Goal: Task Accomplishment & Management: Complete application form

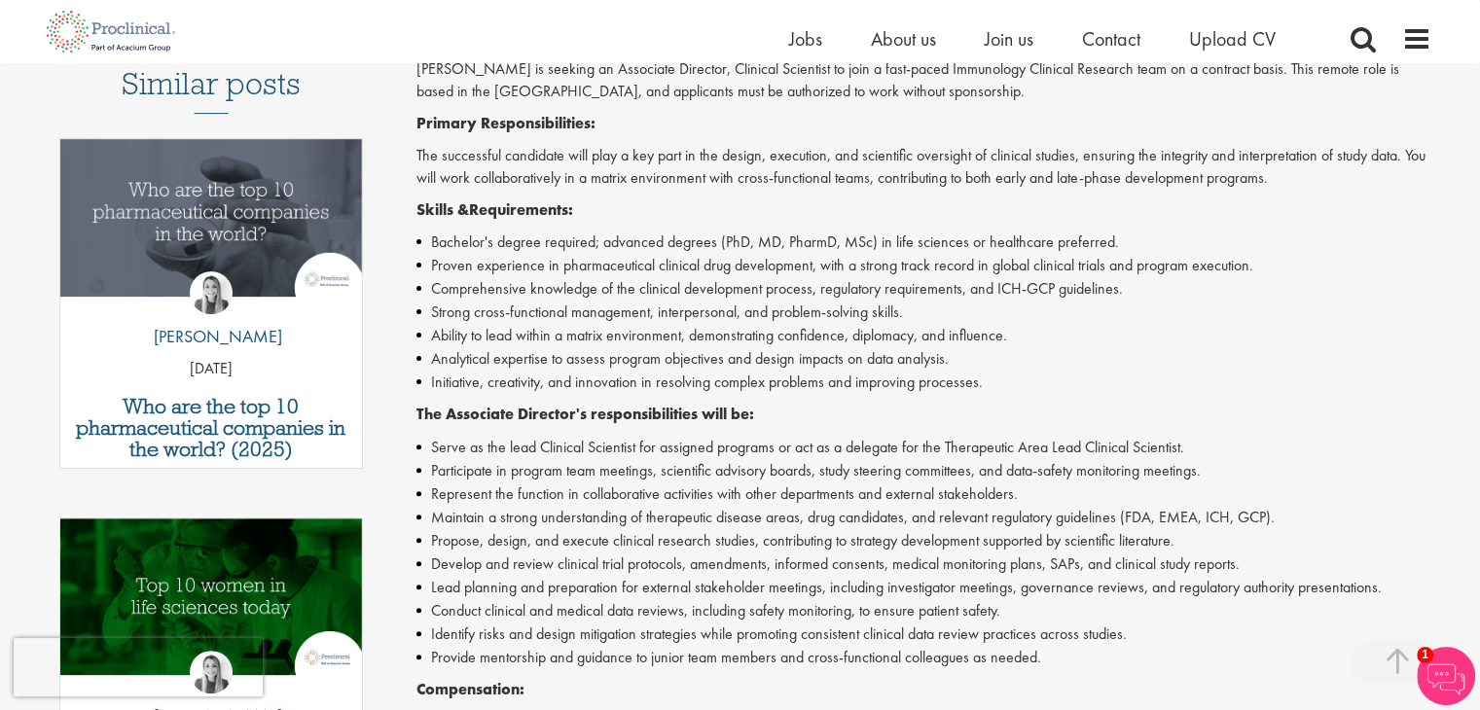
scroll to position [584, 0]
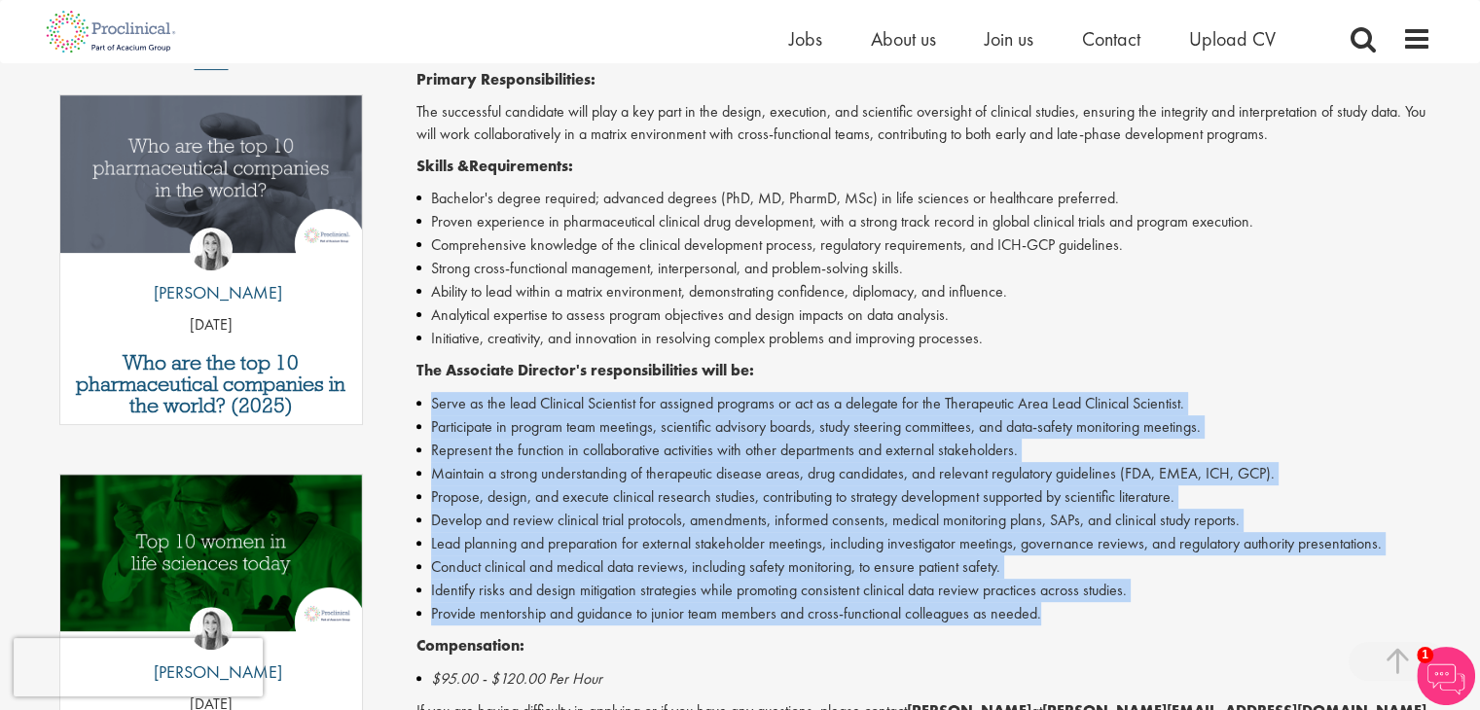
drag, startPoint x: 410, startPoint y: 407, endPoint x: 1195, endPoint y: 603, distance: 809.3
click at [1195, 603] on div "Associate Director, Clinical Scientist Salary: Highly Competitive Job type: Con…" at bounding box center [916, 381] width 1058 height 1495
copy ul "Serve as the lead Clinical Scientist for assigned programs or act as a delegate…"
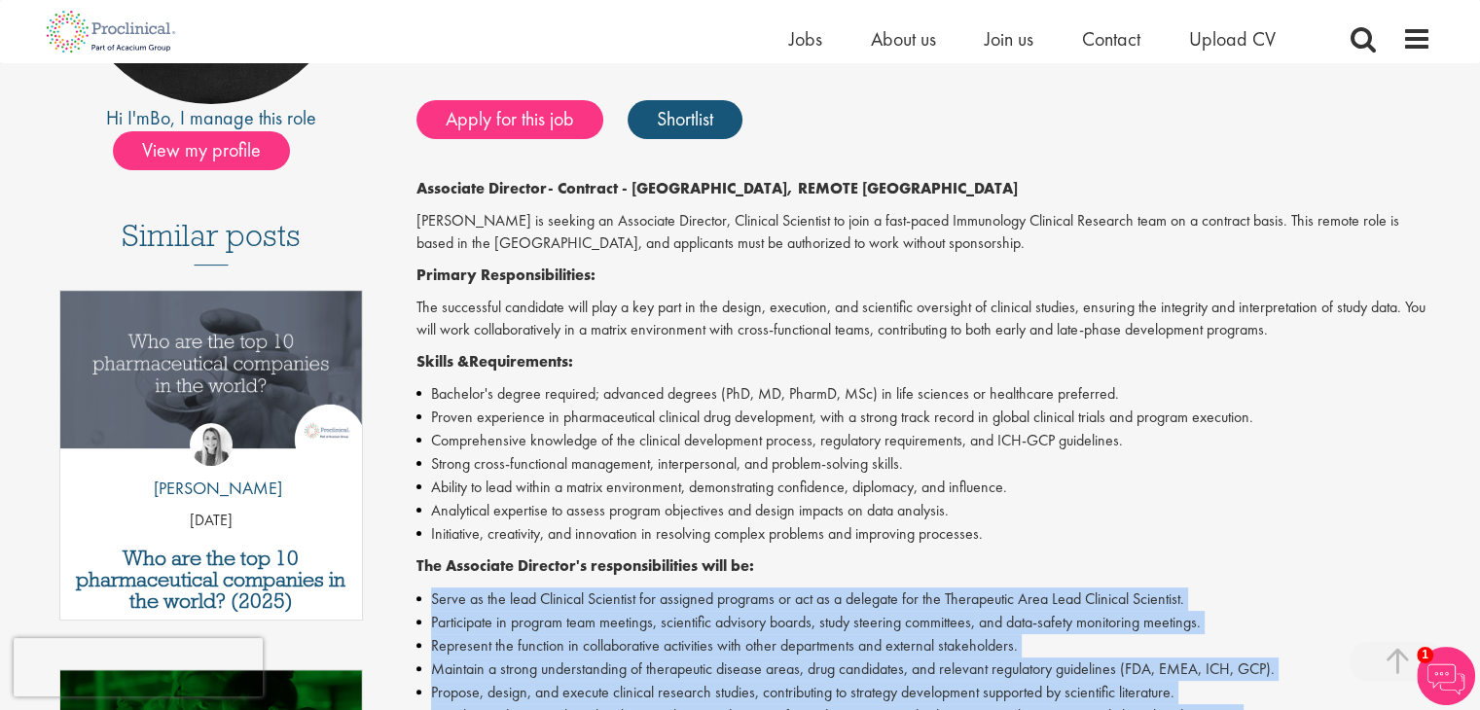
scroll to position [389, 0]
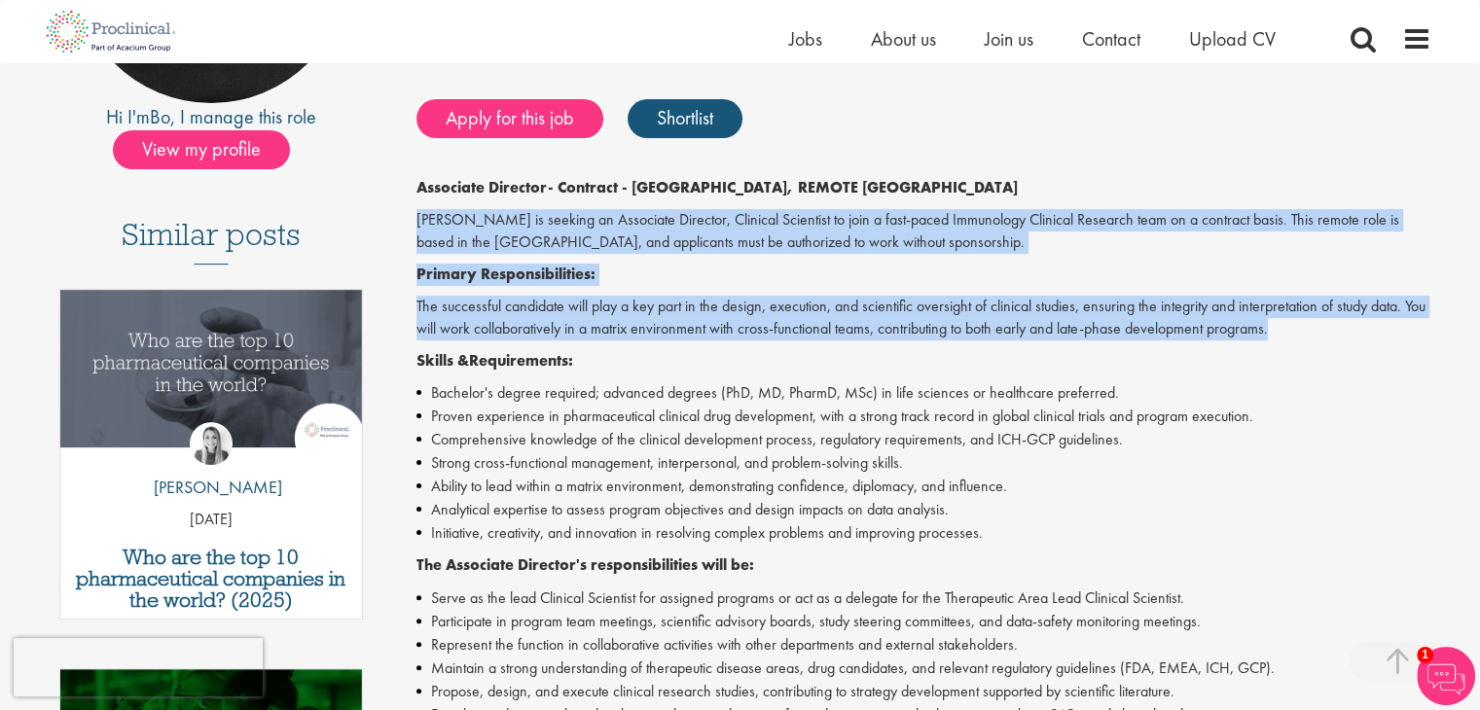
drag, startPoint x: 408, startPoint y: 227, endPoint x: 1350, endPoint y: 331, distance: 948.4
click at [1350, 331] on div "Associate Director, Clinical Scientist Salary: Highly Competitive Job type: Con…" at bounding box center [916, 576] width 1058 height 1495
copy div "Proclinical is seeking an Associate Director, Clinical Scientist to join a fast…"
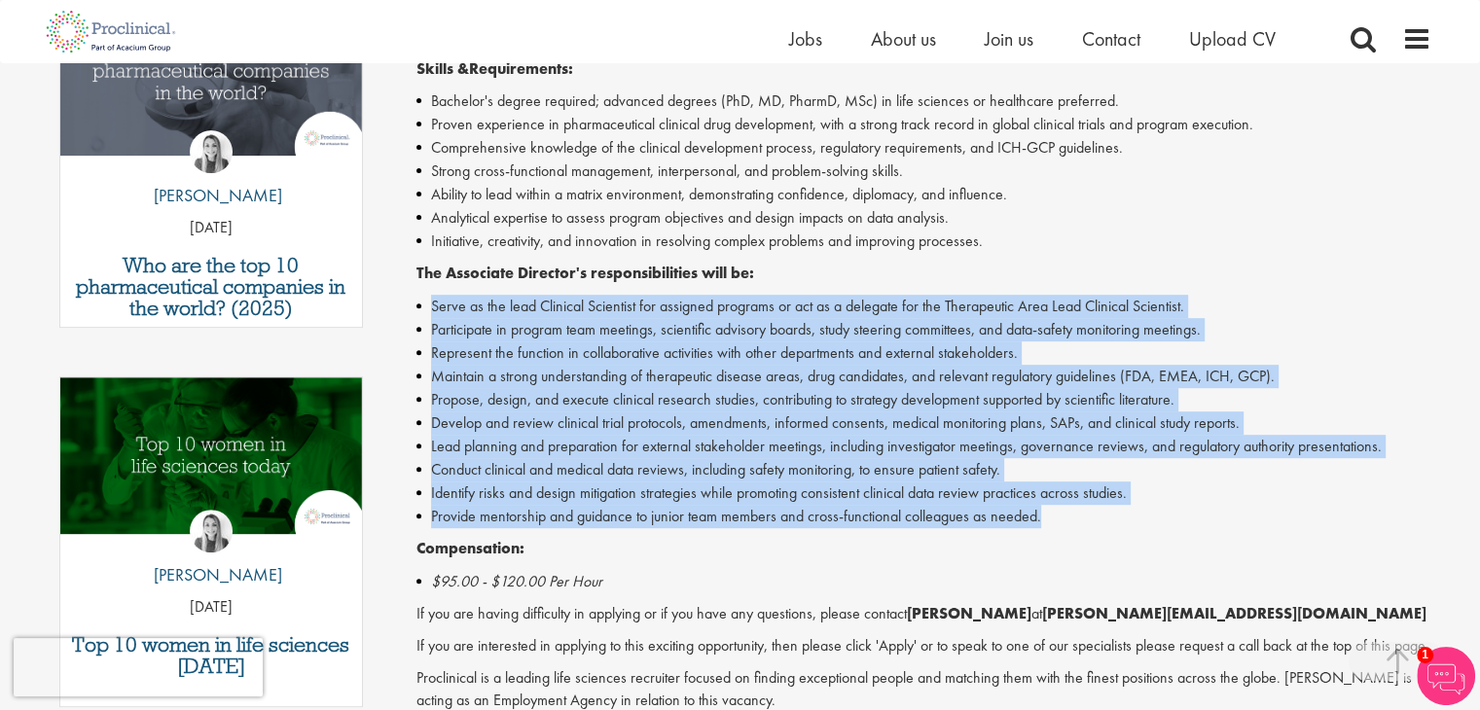
drag, startPoint x: 417, startPoint y: 301, endPoint x: 1081, endPoint y: 528, distance: 701.5
click at [1081, 528] on div "Associate Director - Contract - Boston, REMOTE USA Proclinical is seeking an As…" at bounding box center [923, 325] width 1015 height 880
copy ul "Serve as the lead Clinical Scientist for assigned programs or act as a delegate…"
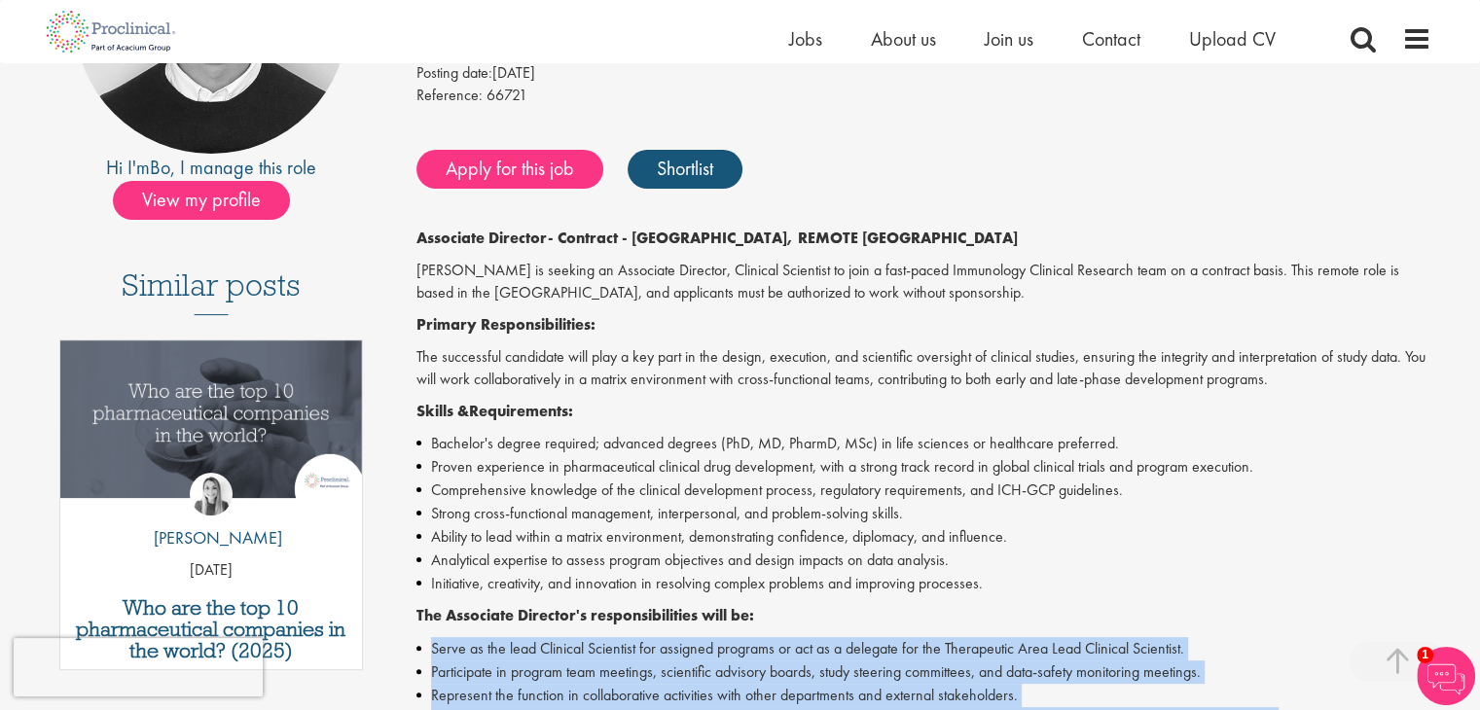
scroll to position [292, 0]
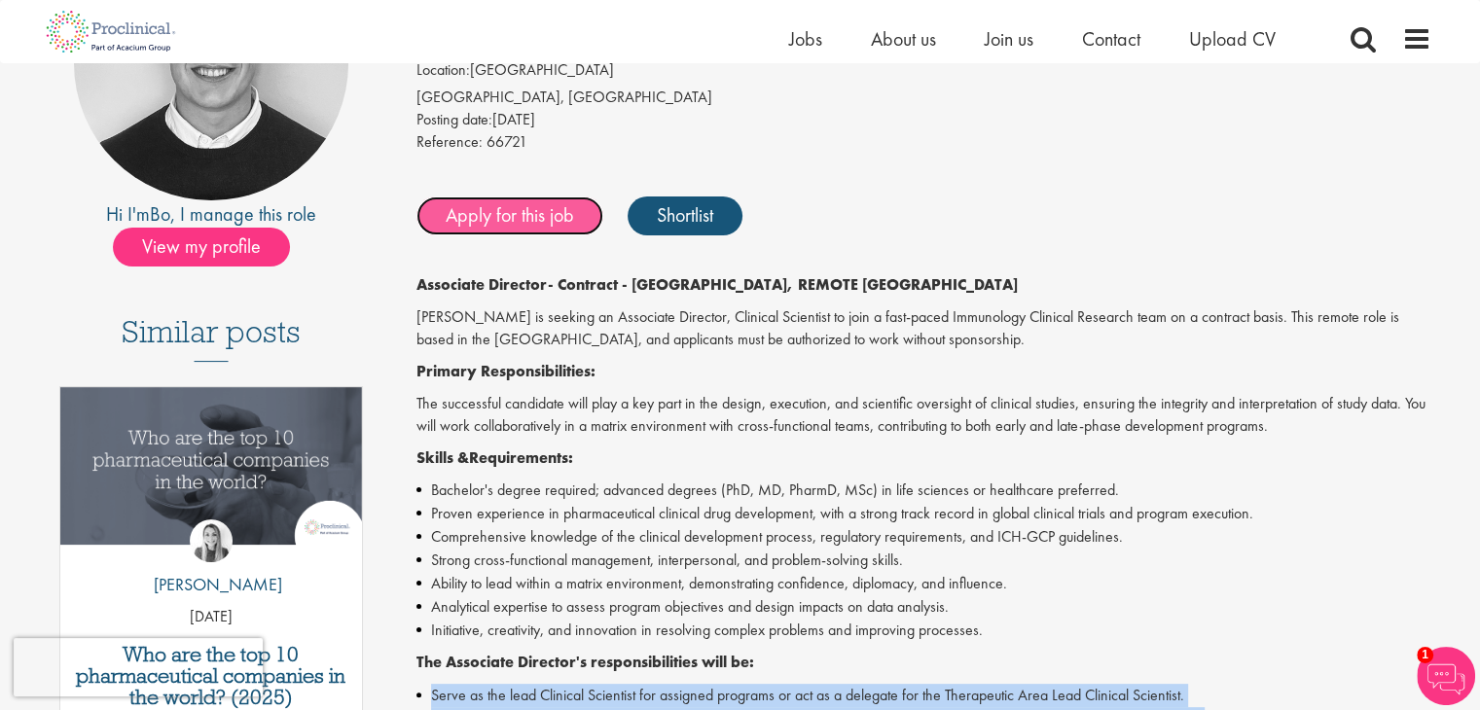
click at [486, 227] on link "Apply for this job" at bounding box center [509, 216] width 187 height 39
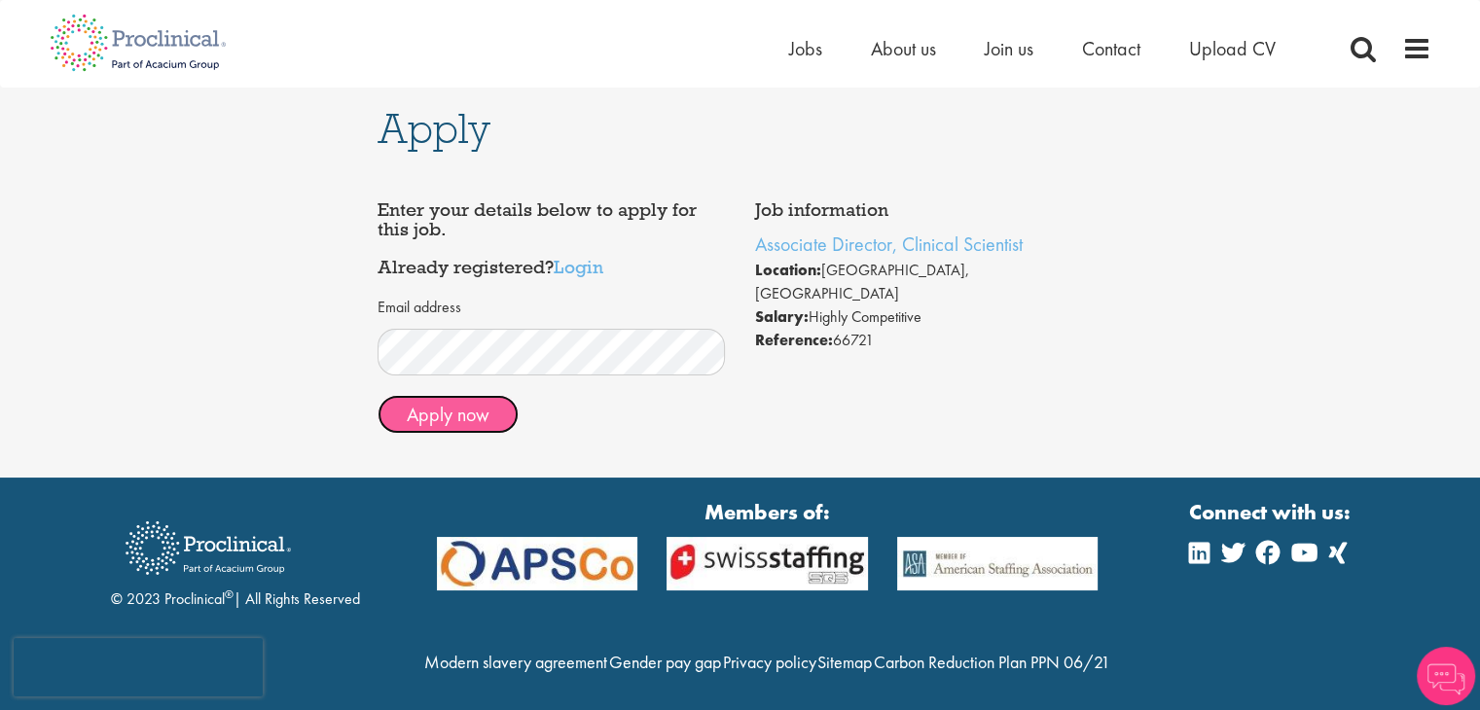
click at [466, 413] on button "Apply now" at bounding box center [447, 414] width 141 height 39
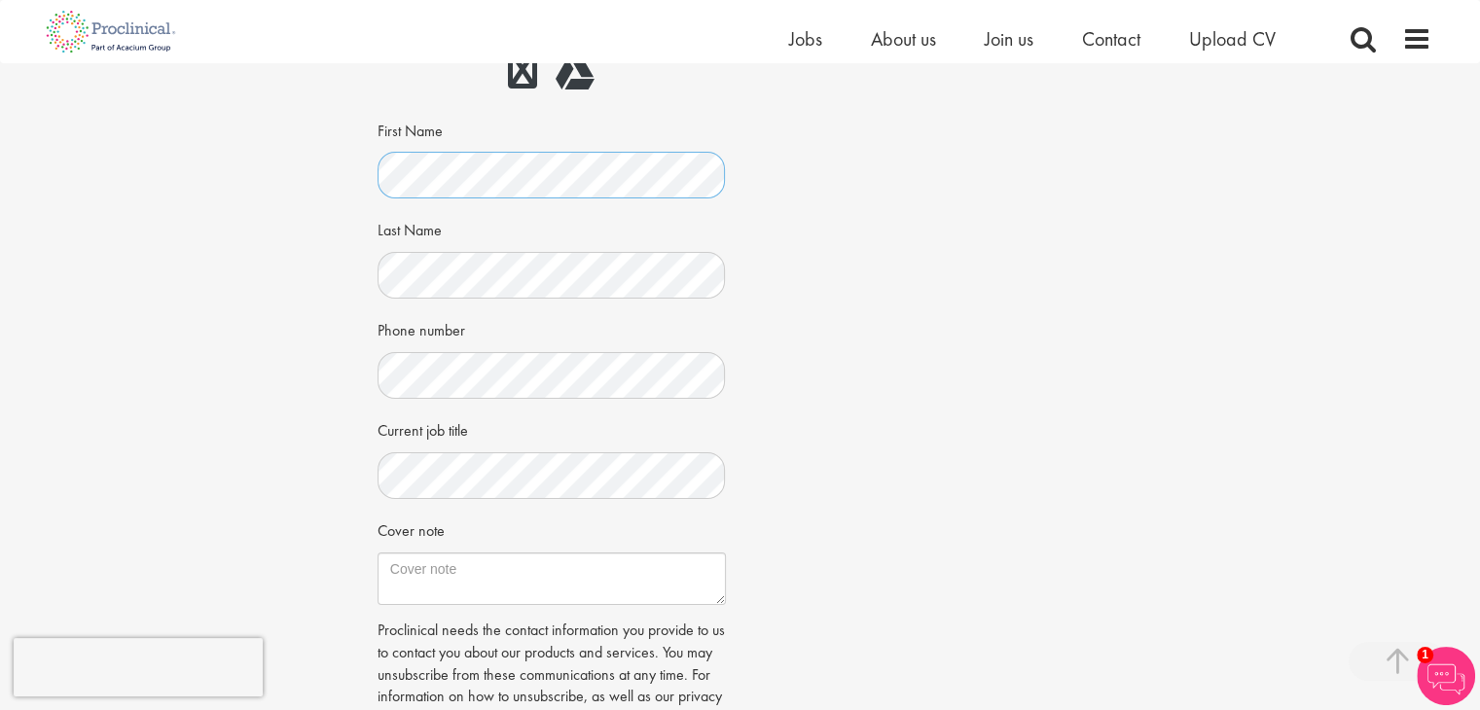
scroll to position [389, 0]
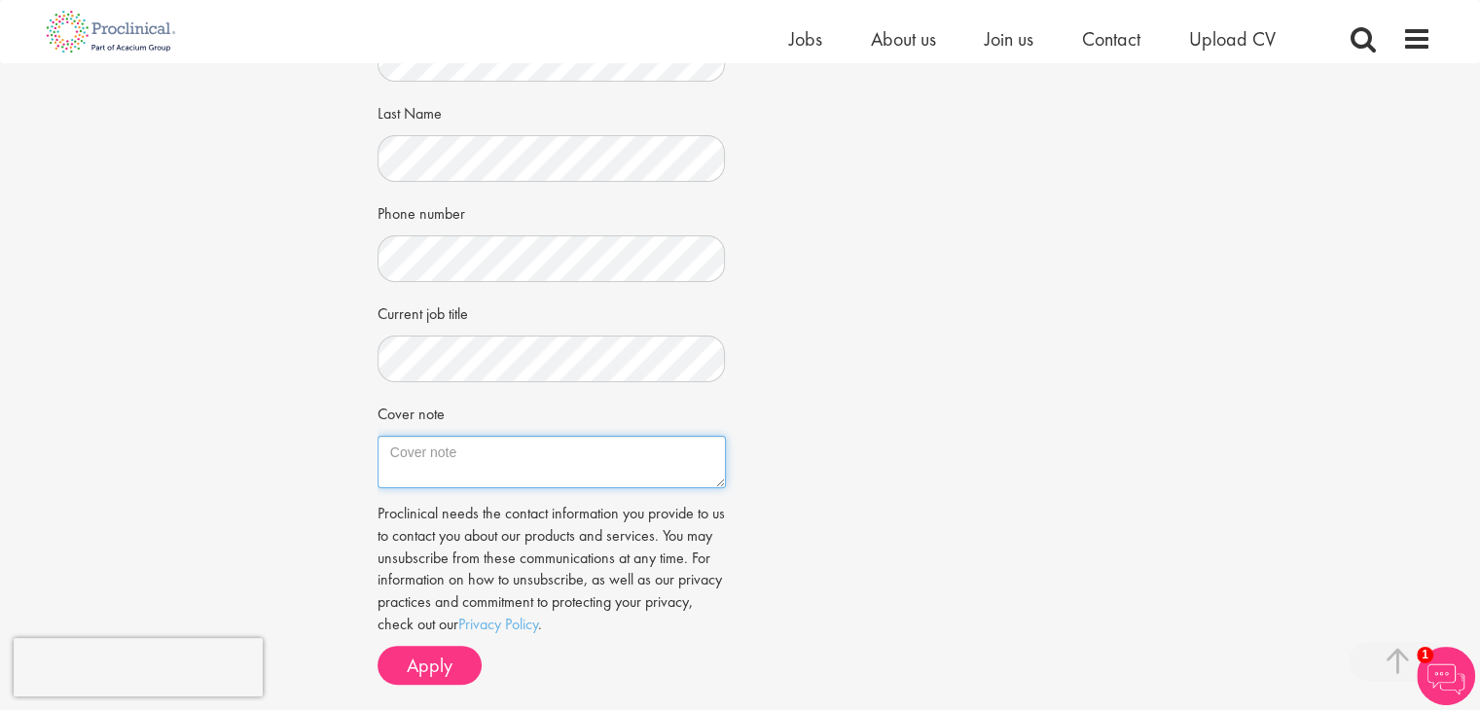
click at [489, 481] on textarea "Cover note" at bounding box center [551, 462] width 348 height 53
paste textarea "Oluwasomidoyin Bello, MBBS, MPH, FWACS 8223 South Valley Headway, Aurora, CO, 8…"
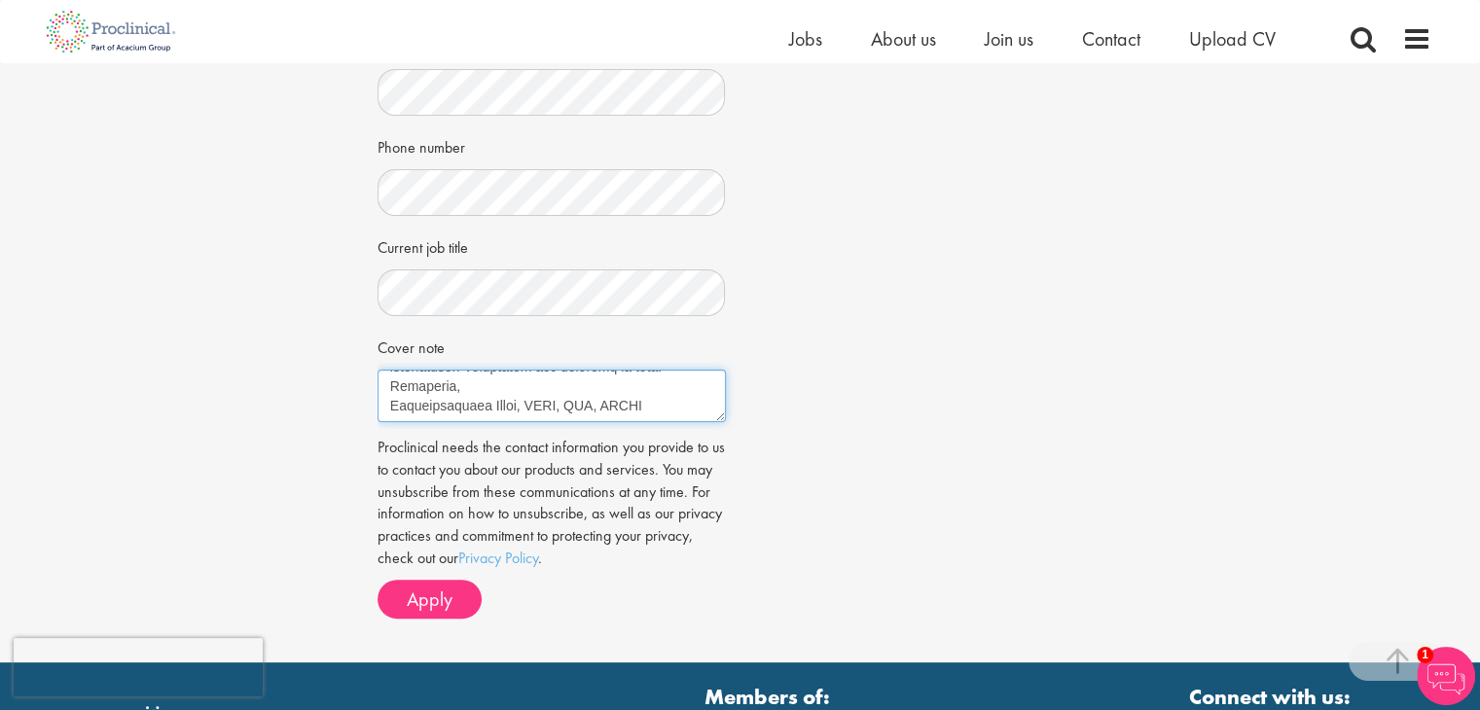
scroll to position [486, 0]
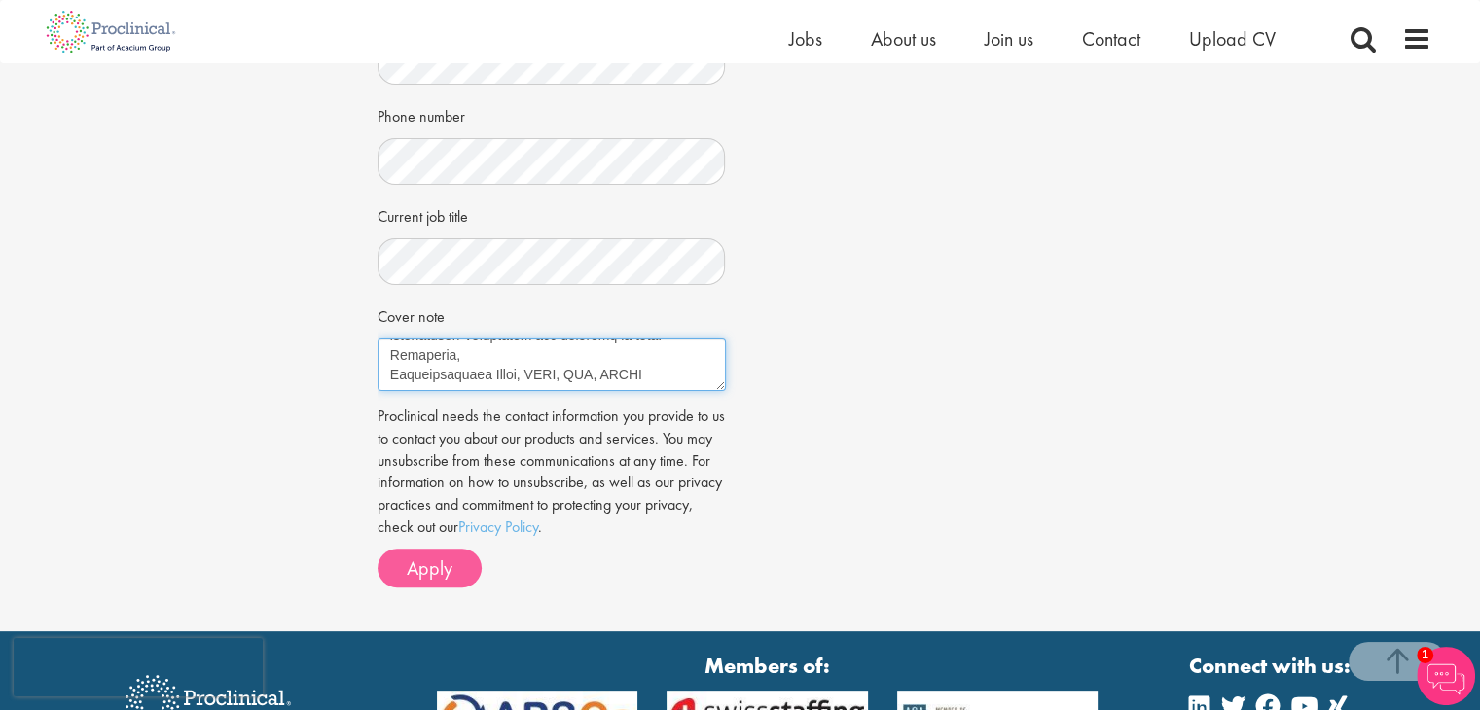
type textarea "Oluwasomidoyin Bello, MBBS, MPH, FWACS 8223 South Valley Headway, Aurora, CO, 8…"
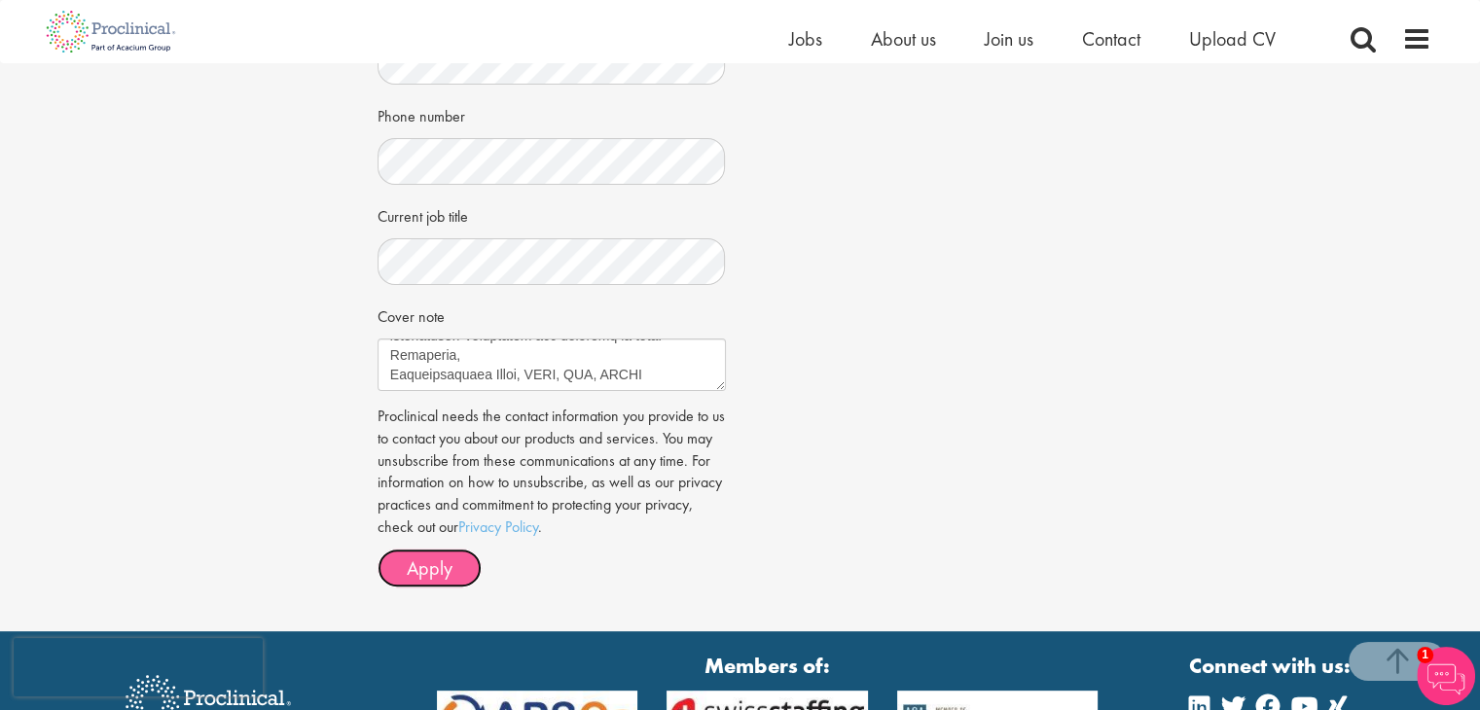
click at [428, 569] on span "Apply" at bounding box center [430, 568] width 46 height 25
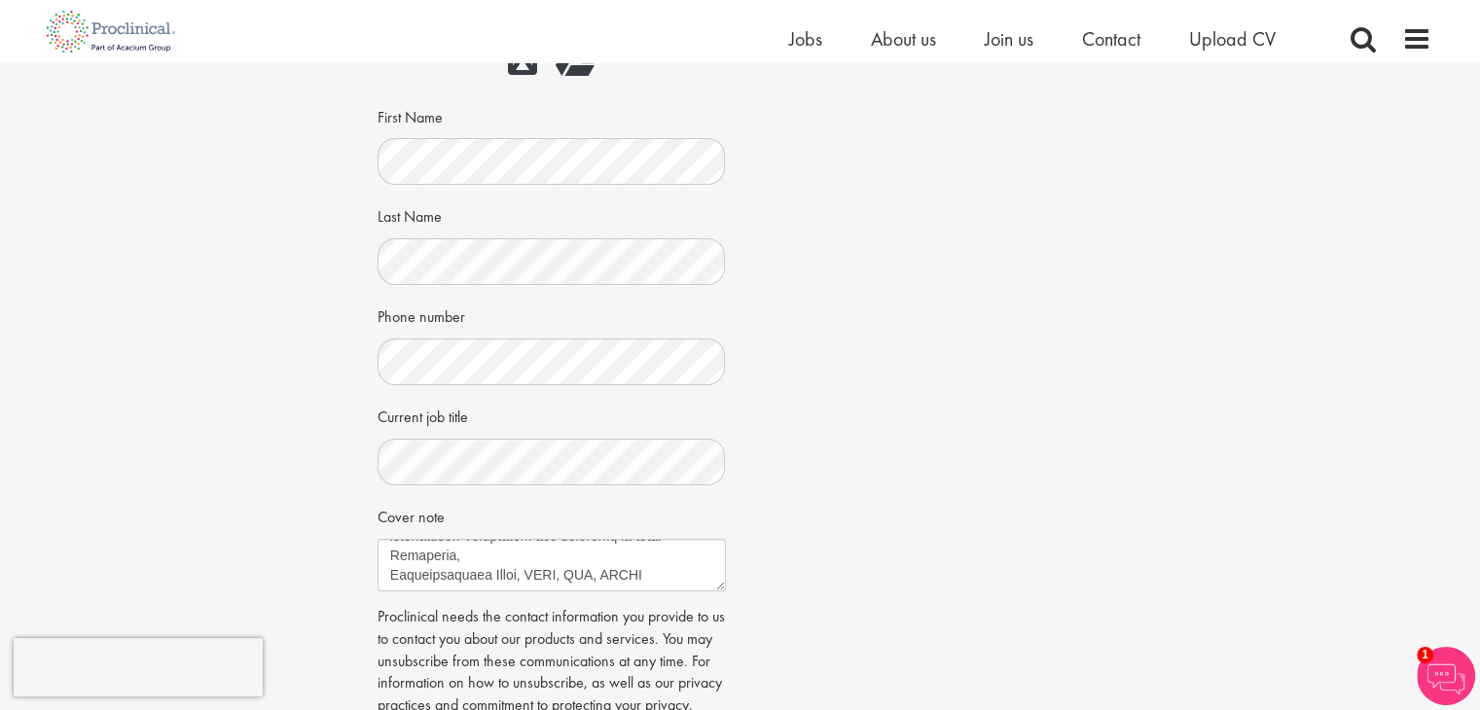
scroll to position [0, 0]
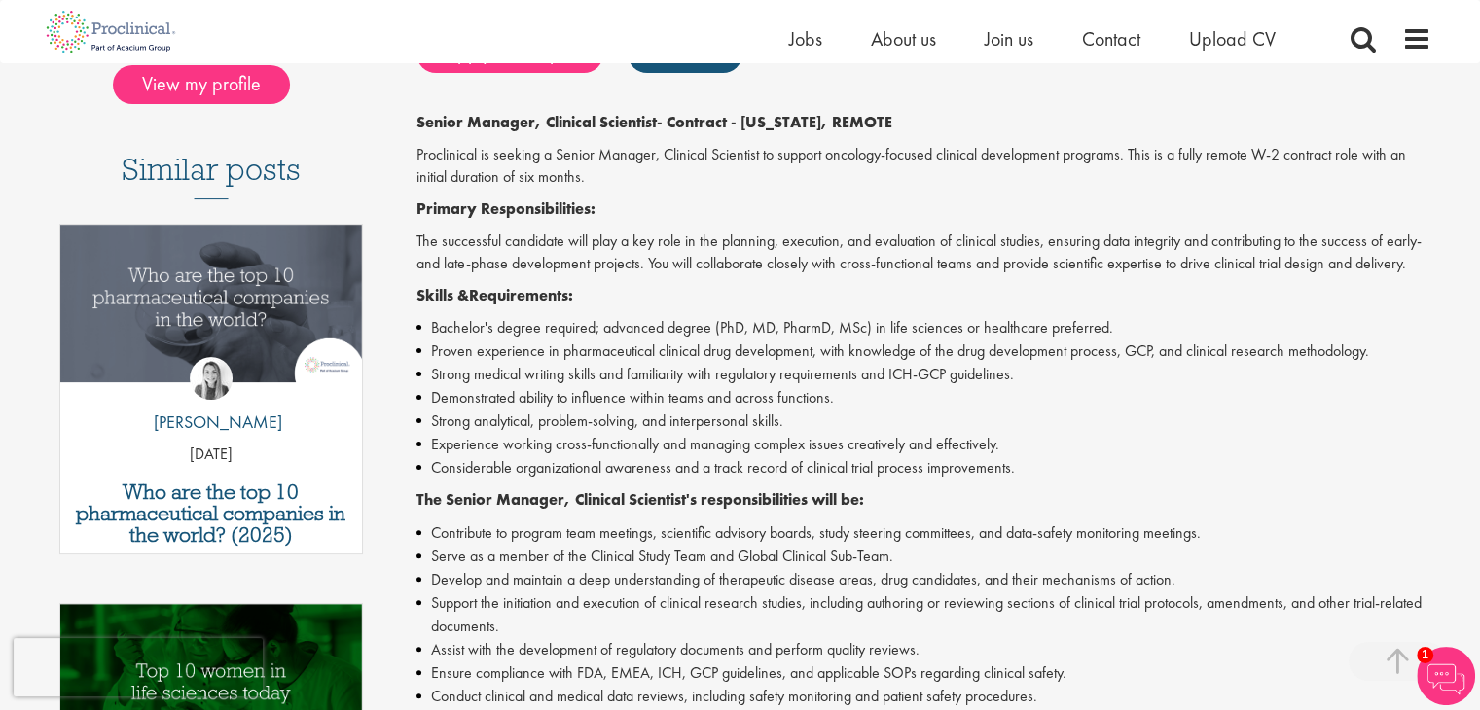
scroll to position [584, 0]
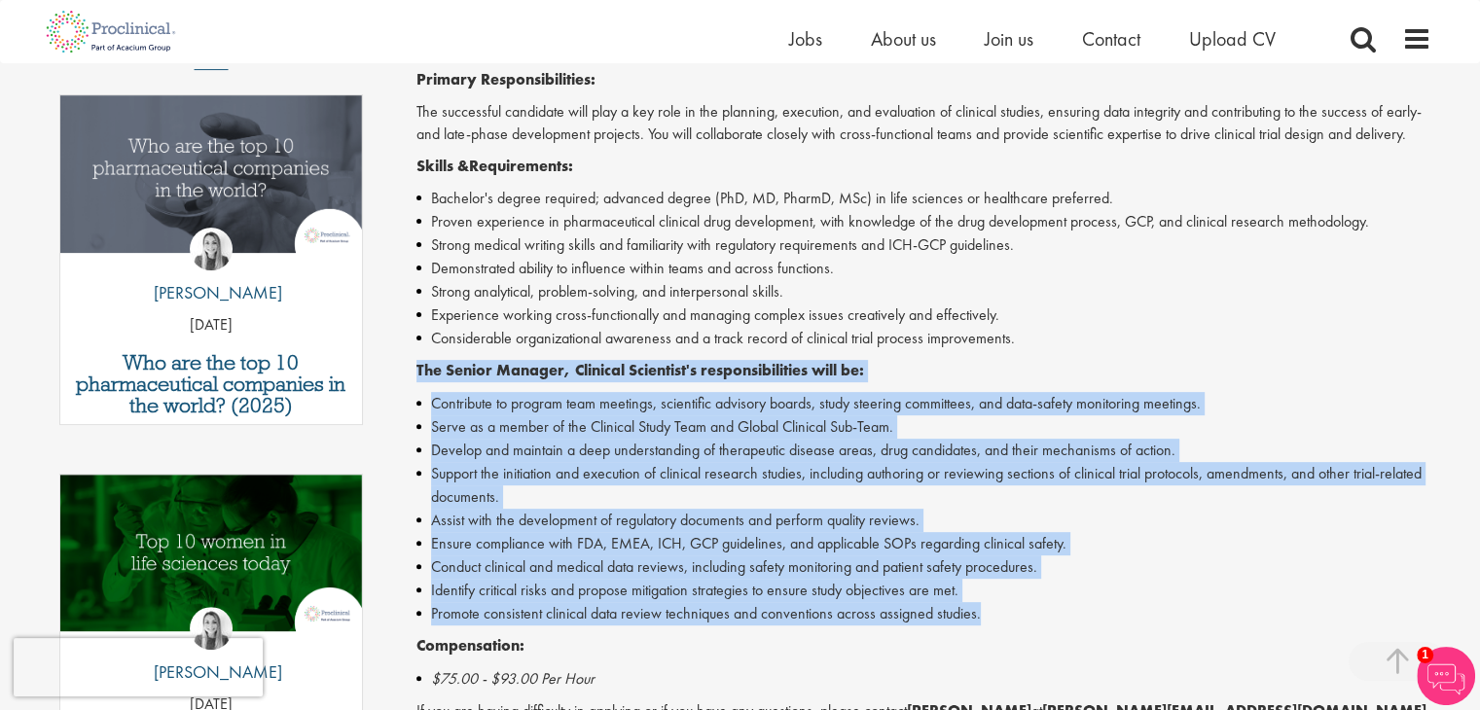
drag, startPoint x: 418, startPoint y: 369, endPoint x: 1072, endPoint y: 620, distance: 700.3
click at [1072, 620] on div "Senior Manager, Clinical Scientist - Contract - New Jersey, REMOTE Proclinical …" at bounding box center [923, 422] width 1015 height 880
copy div "The Senior Manager, Clinical Scientist's responsibilities will be: Contribute t…"
click at [530, 305] on li "Experience working cross-functionally and managing complex issues creatively an…" at bounding box center [923, 315] width 1015 height 23
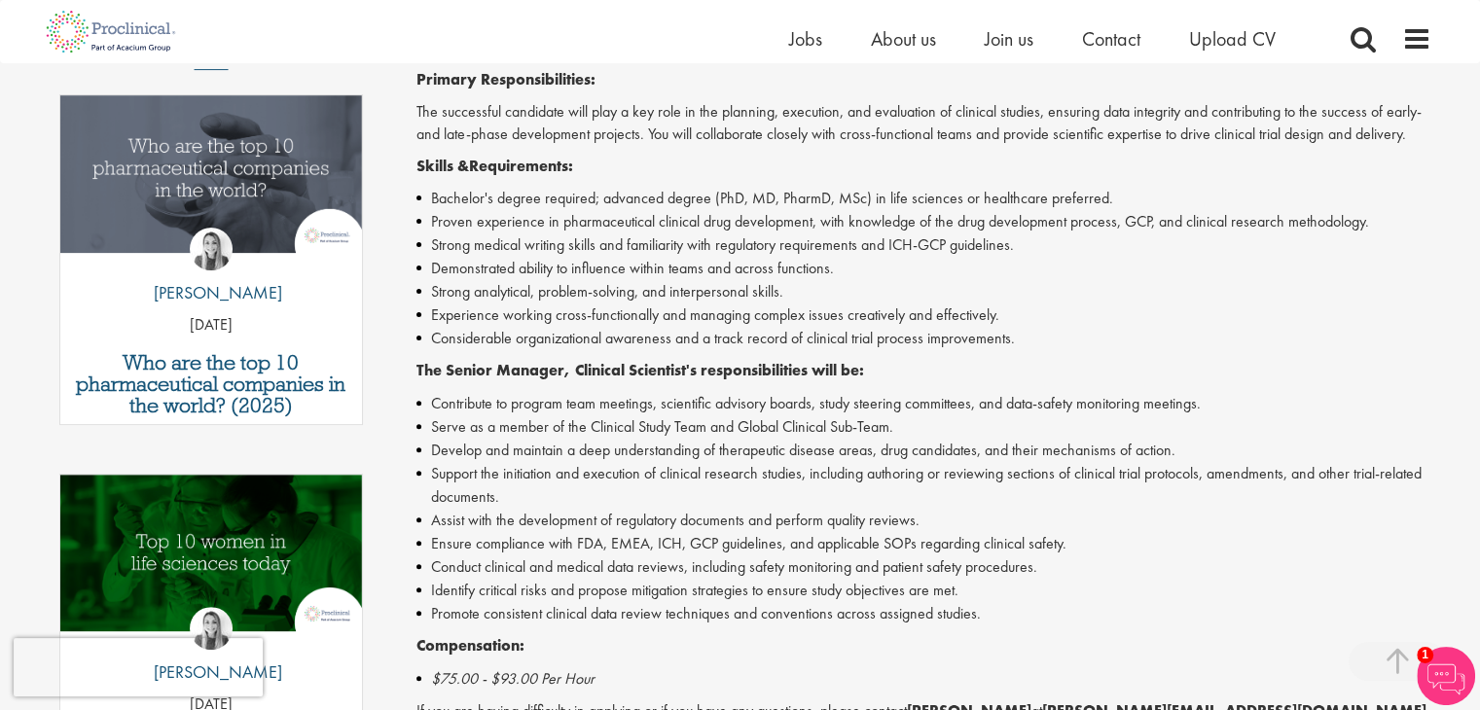
scroll to position [389, 0]
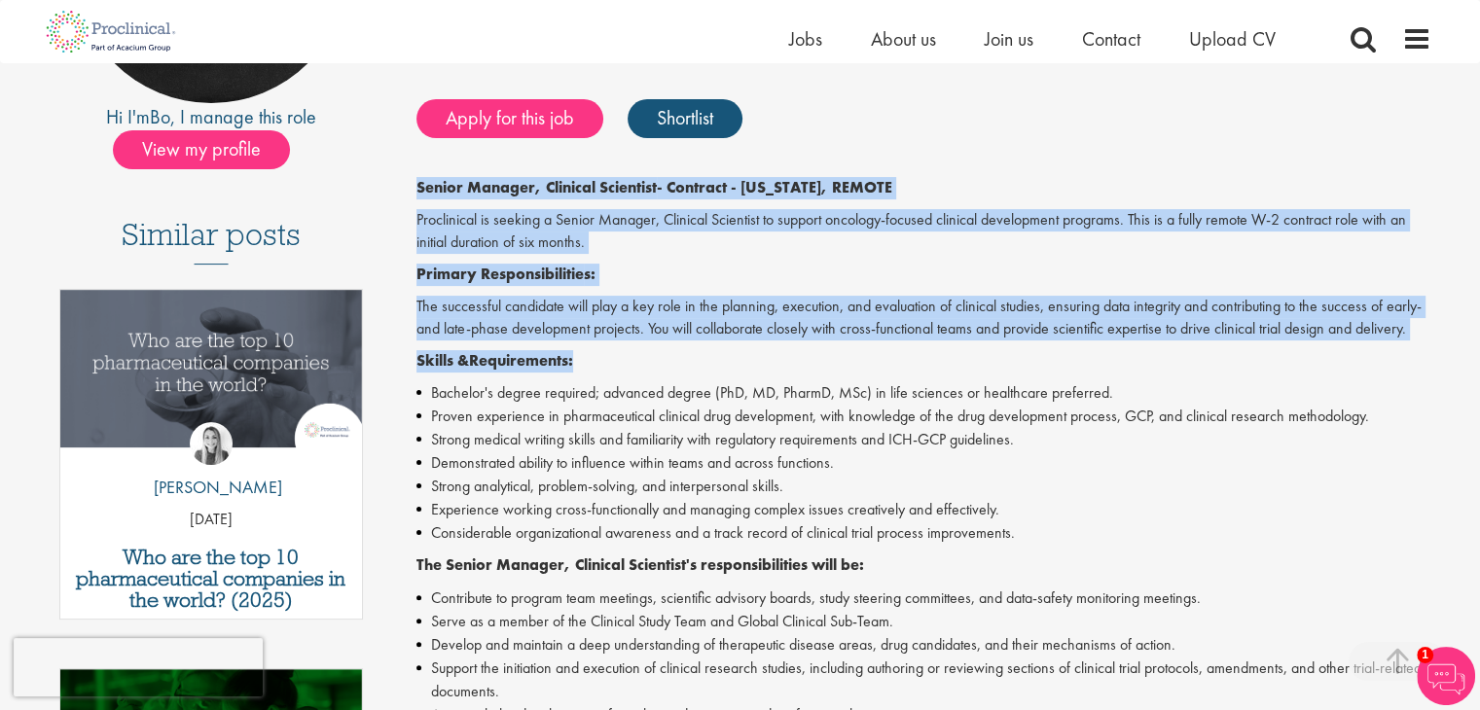
drag, startPoint x: 412, startPoint y: 179, endPoint x: 877, endPoint y: 366, distance: 500.2
click at [877, 366] on div "Senior Manager, Clinical Scientist Salary: Highly Competitive Job type: Contrac…" at bounding box center [916, 576] width 1058 height 1495
click at [653, 222] on p "Proclinical is seeking a Senior Manager, Clinical Scientist to support oncology…" at bounding box center [923, 231] width 1015 height 45
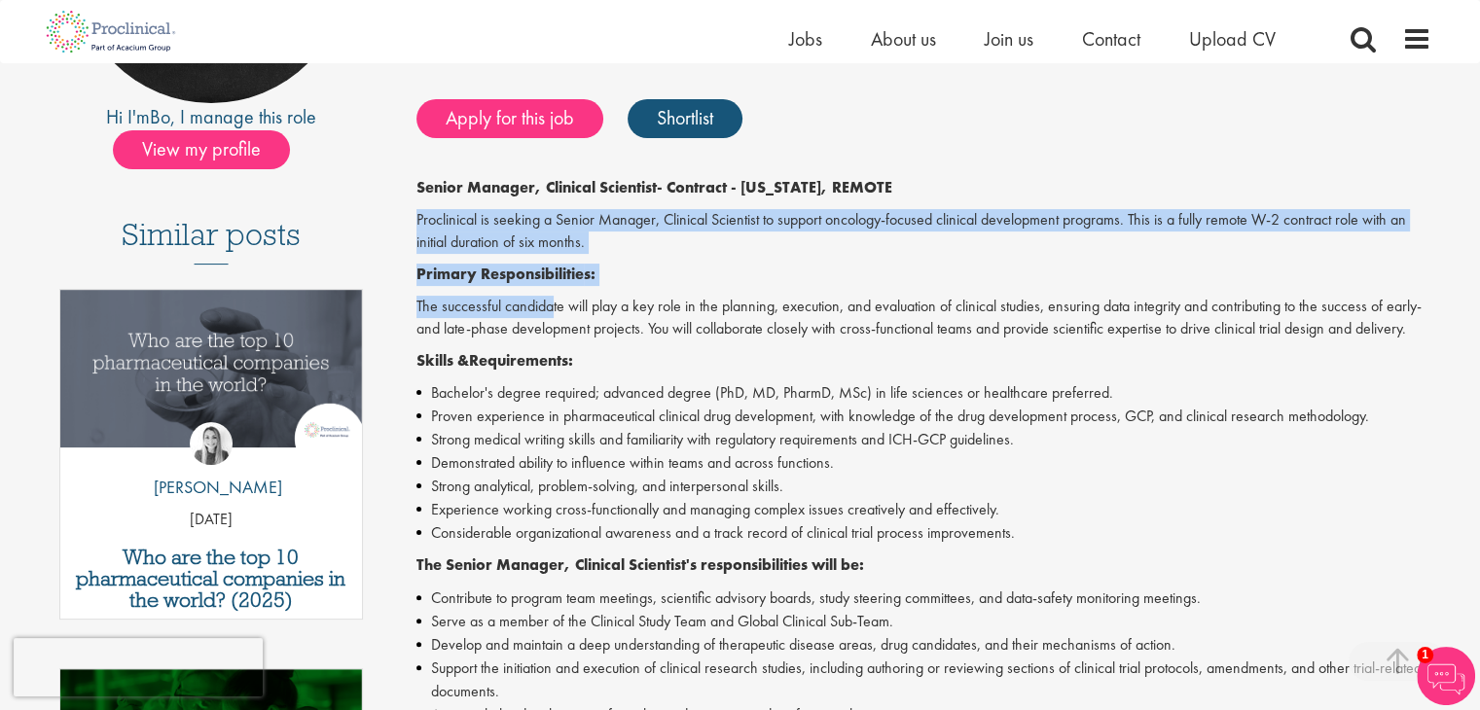
drag, startPoint x: 412, startPoint y: 218, endPoint x: 554, endPoint y: 304, distance: 165.0
click at [554, 304] on div "Senior Manager, Clinical Scientist Salary: Highly Competitive Job type: Contrac…" at bounding box center [916, 576] width 1058 height 1495
click at [806, 258] on div "Senior Manager, Clinical Scientist - Contract - New Jersey, REMOTE Proclinical …" at bounding box center [923, 617] width 1015 height 880
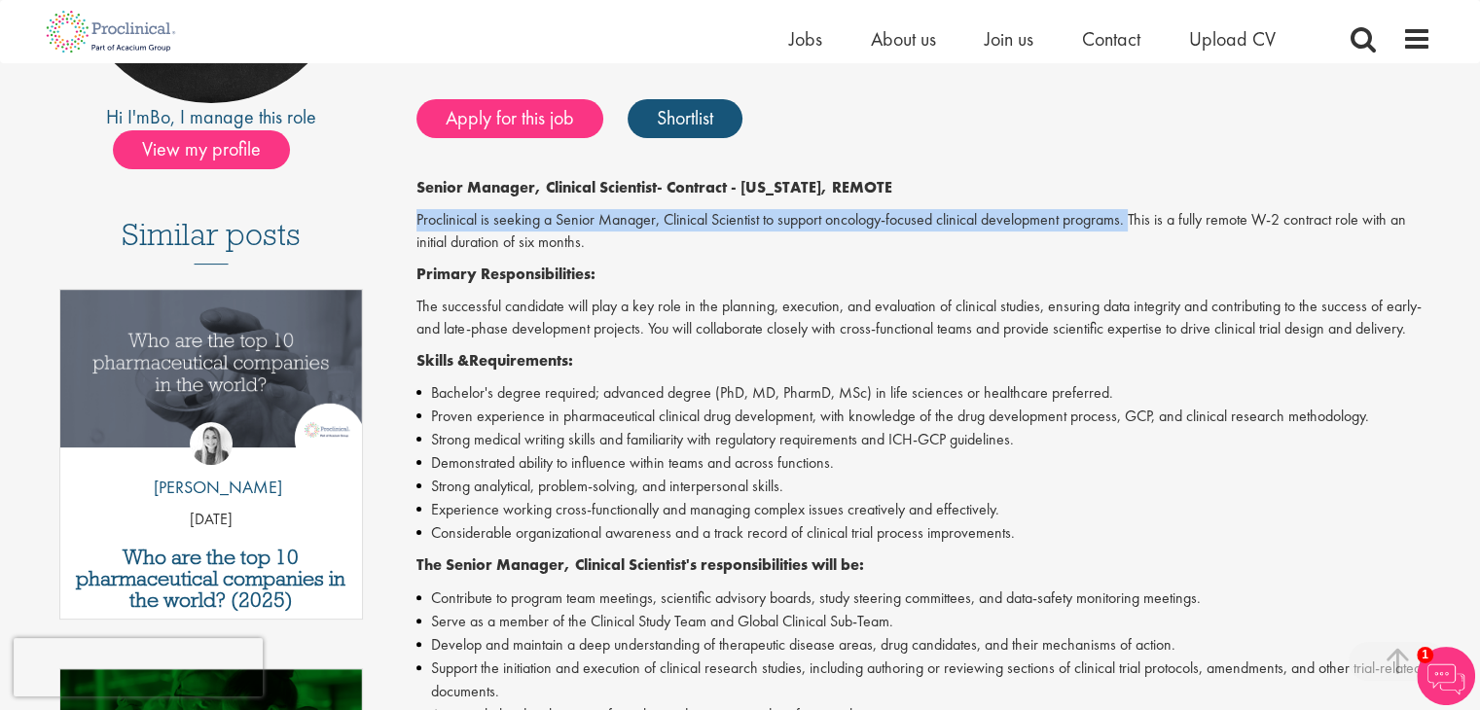
drag, startPoint x: 414, startPoint y: 222, endPoint x: 1134, endPoint y: 227, distance: 719.9
click at [1134, 227] on div "Senior Manager, Clinical Scientist Salary: Highly Competitive Job type: Contrac…" at bounding box center [916, 576] width 1058 height 1495
copy p "Proclinical is seeking a Senior Manager, Clinical Scientist to support oncology…"
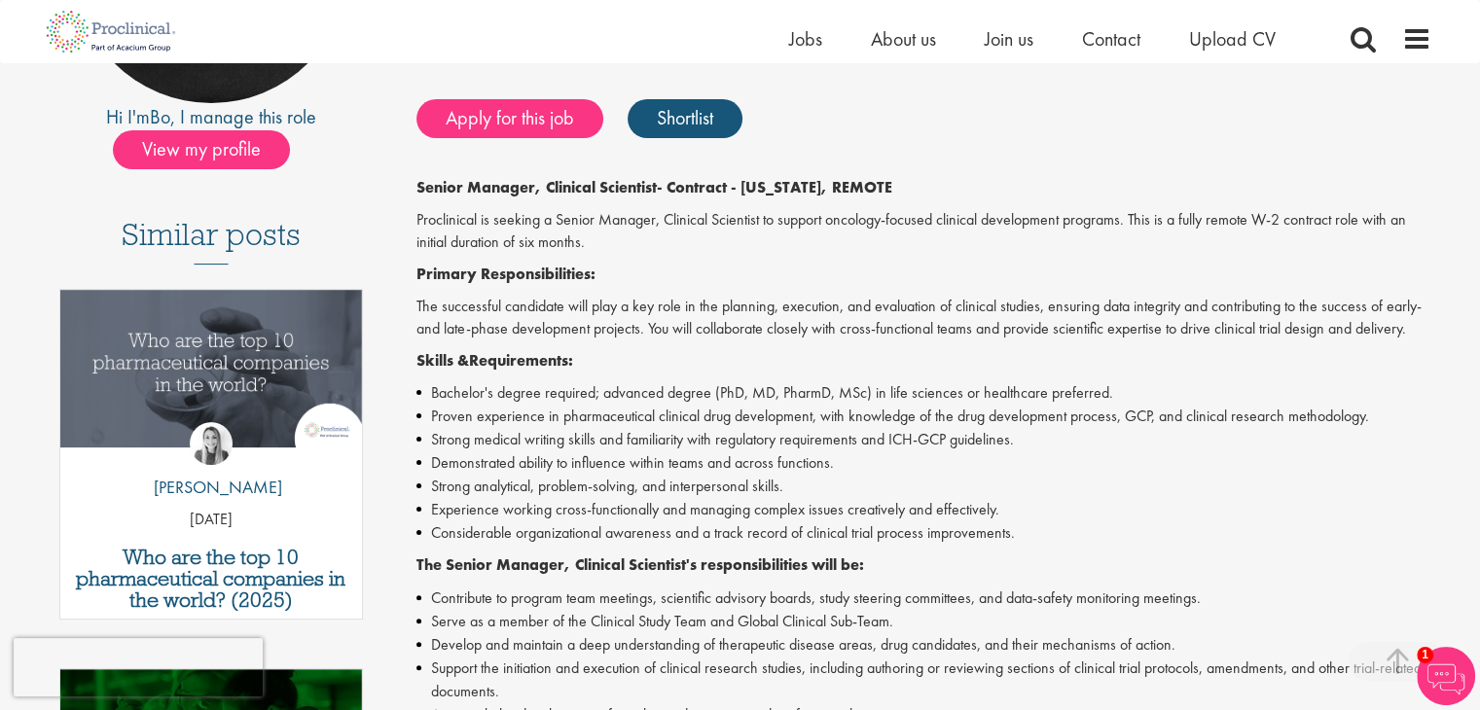
click at [512, 297] on p "The successful candidate will play a key role in the planning, execution, and e…" at bounding box center [923, 318] width 1015 height 45
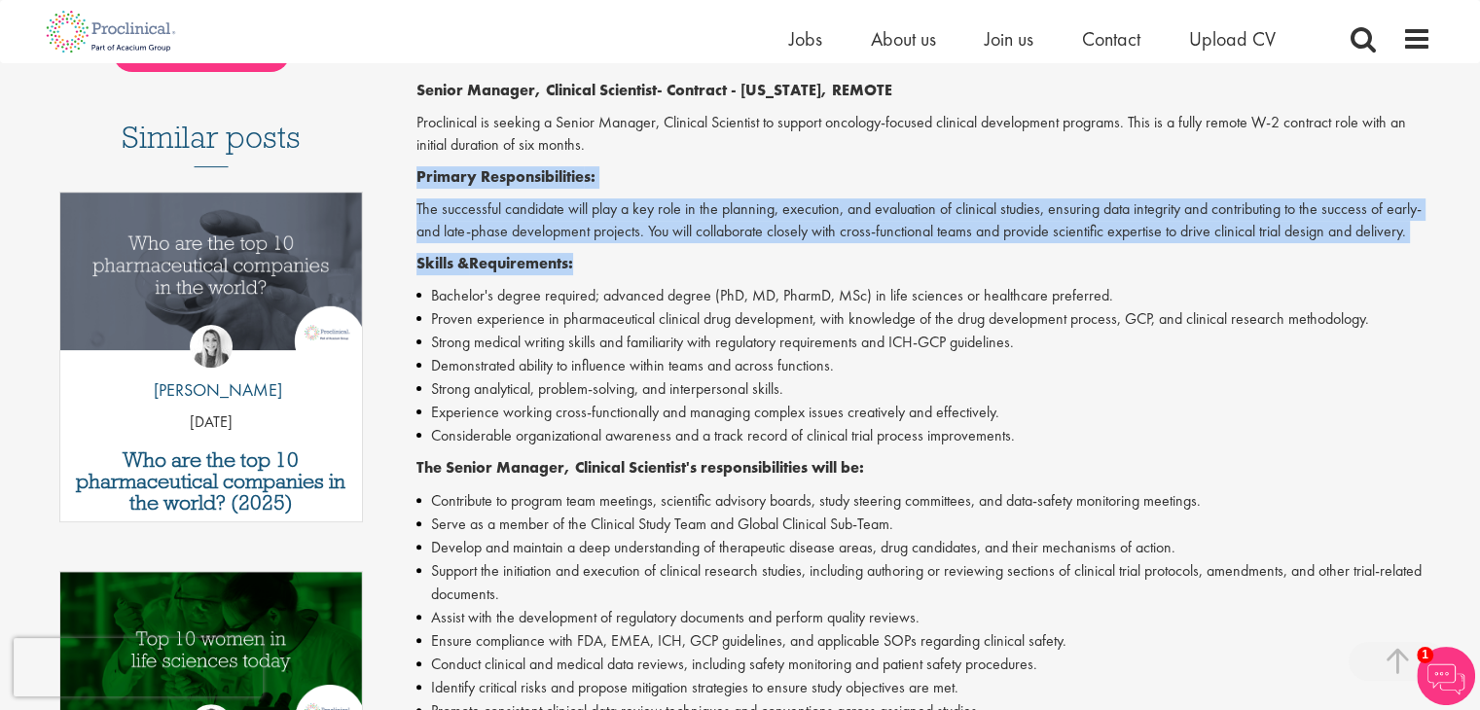
drag, startPoint x: 412, startPoint y: 179, endPoint x: 1467, endPoint y: 251, distance: 1058.0
click at [1319, 242] on p "The successful candidate will play a key role in the planning, execution, and e…" at bounding box center [923, 220] width 1015 height 45
drag, startPoint x: 1442, startPoint y: 242, endPoint x: 393, endPoint y: 175, distance: 1050.9
click at [393, 175] on div "Senior Manager, Clinical Scientist Salary: Highly Competitive Job type: Contrac…" at bounding box center [916, 478] width 1058 height 1495
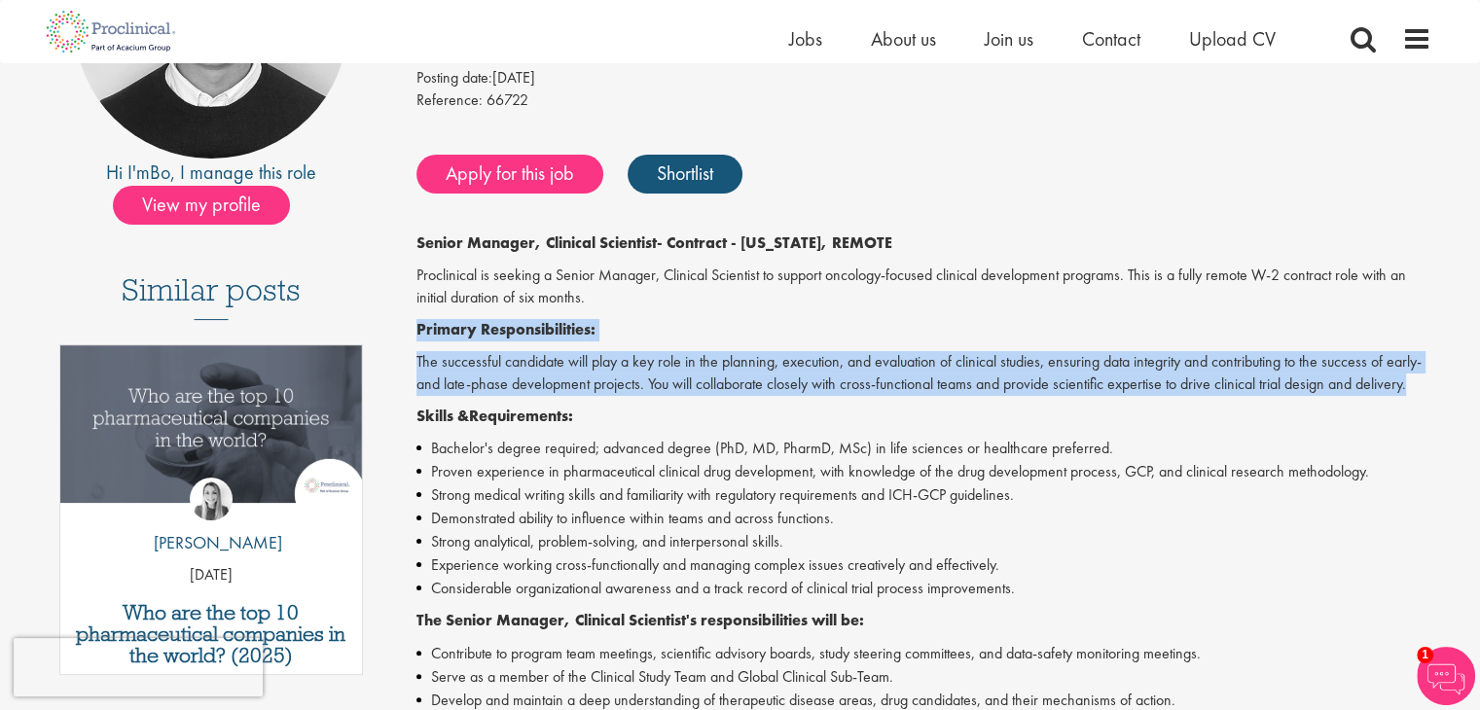
scroll to position [195, 0]
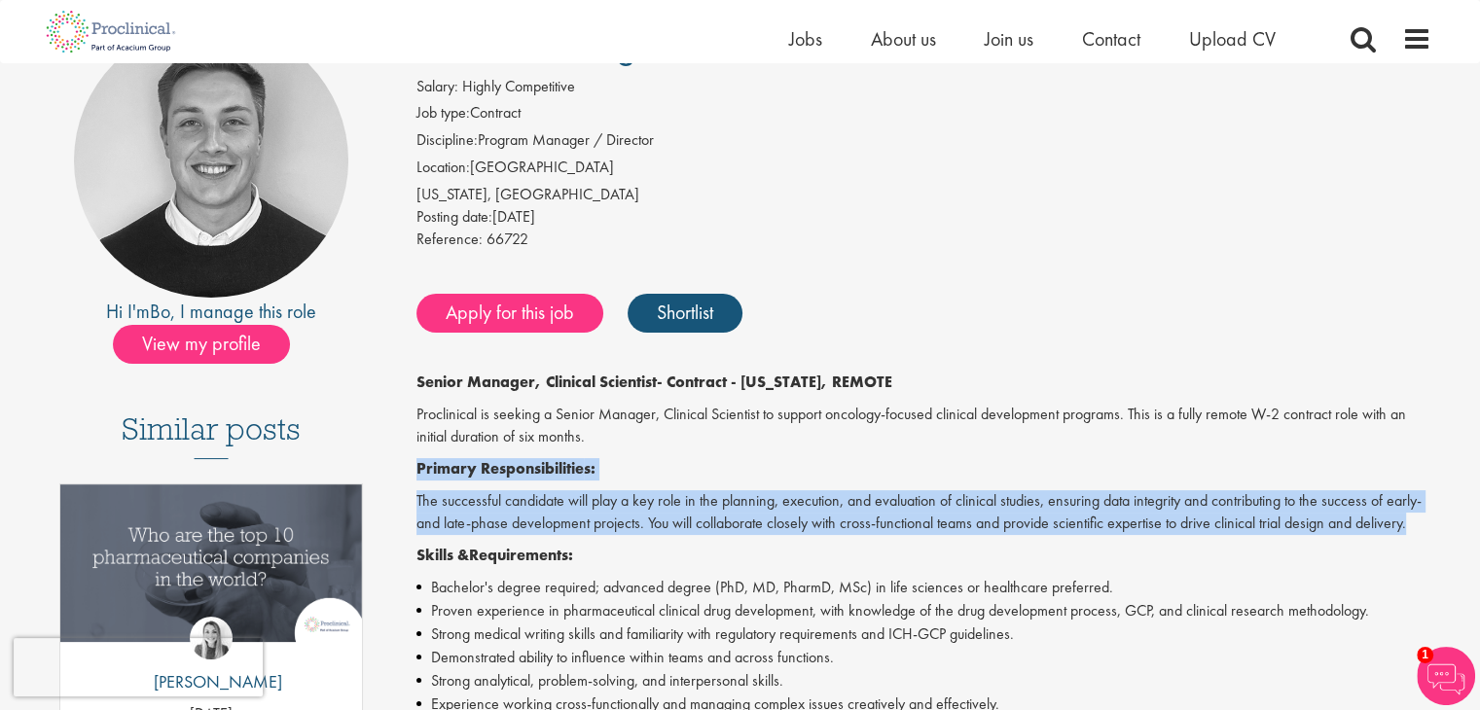
copy div "Primary Responsibilitie s: The successful candidate will play a key role in the…"
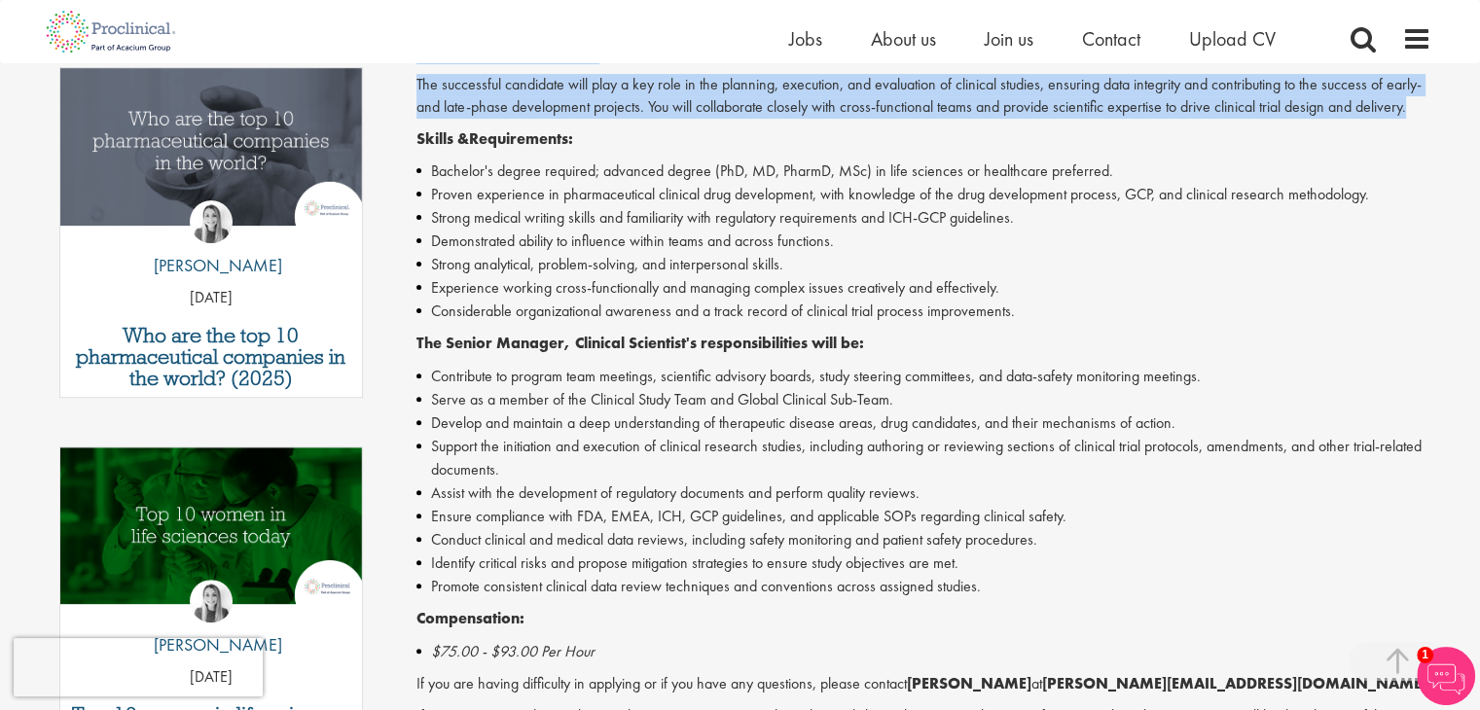
scroll to position [681, 0]
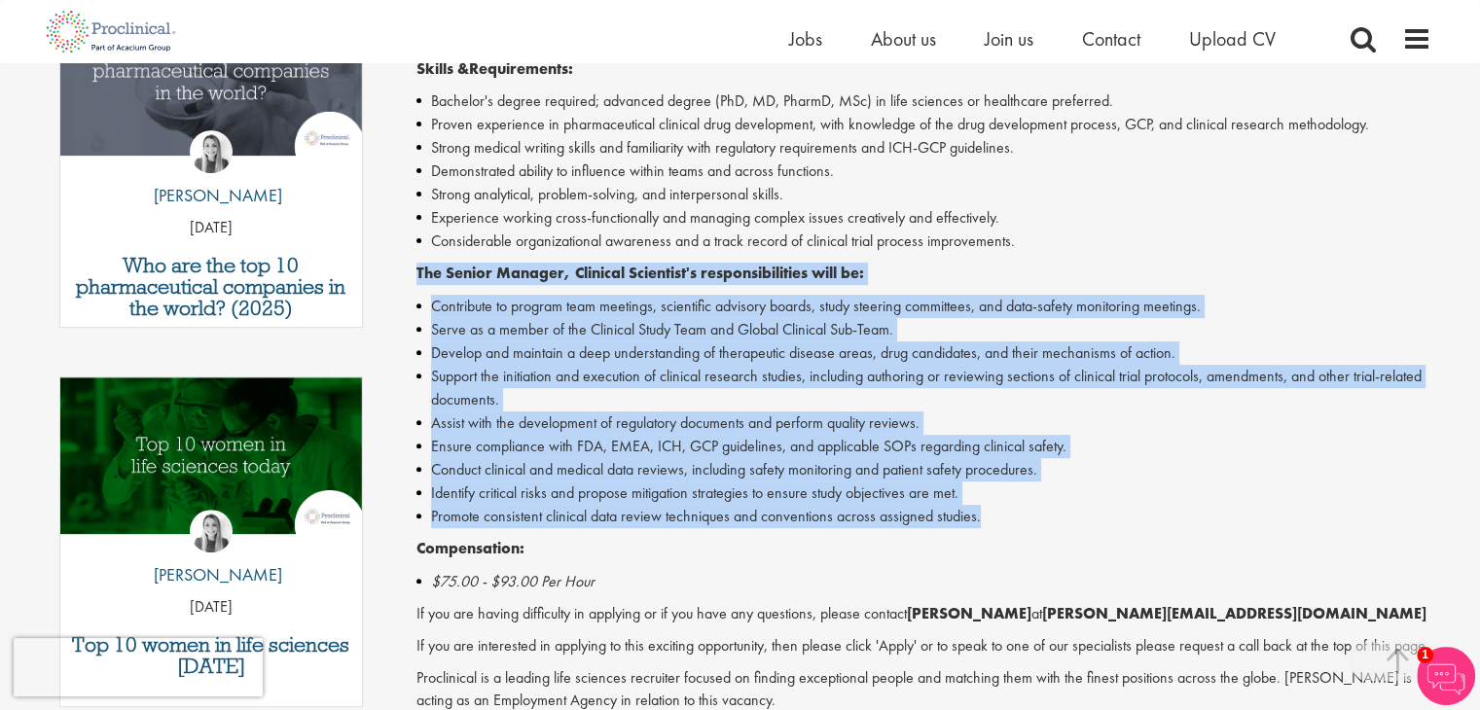
drag, startPoint x: 406, startPoint y: 268, endPoint x: 1005, endPoint y: 518, distance: 649.3
click at [1005, 518] on div "Senior Manager, Clinical Scientist Salary: Highly Competitive Job type: Contrac…" at bounding box center [916, 284] width 1058 height 1495
copy div "The Senior Manager, Clinical Scientist's responsibilities will be: Contribute t…"
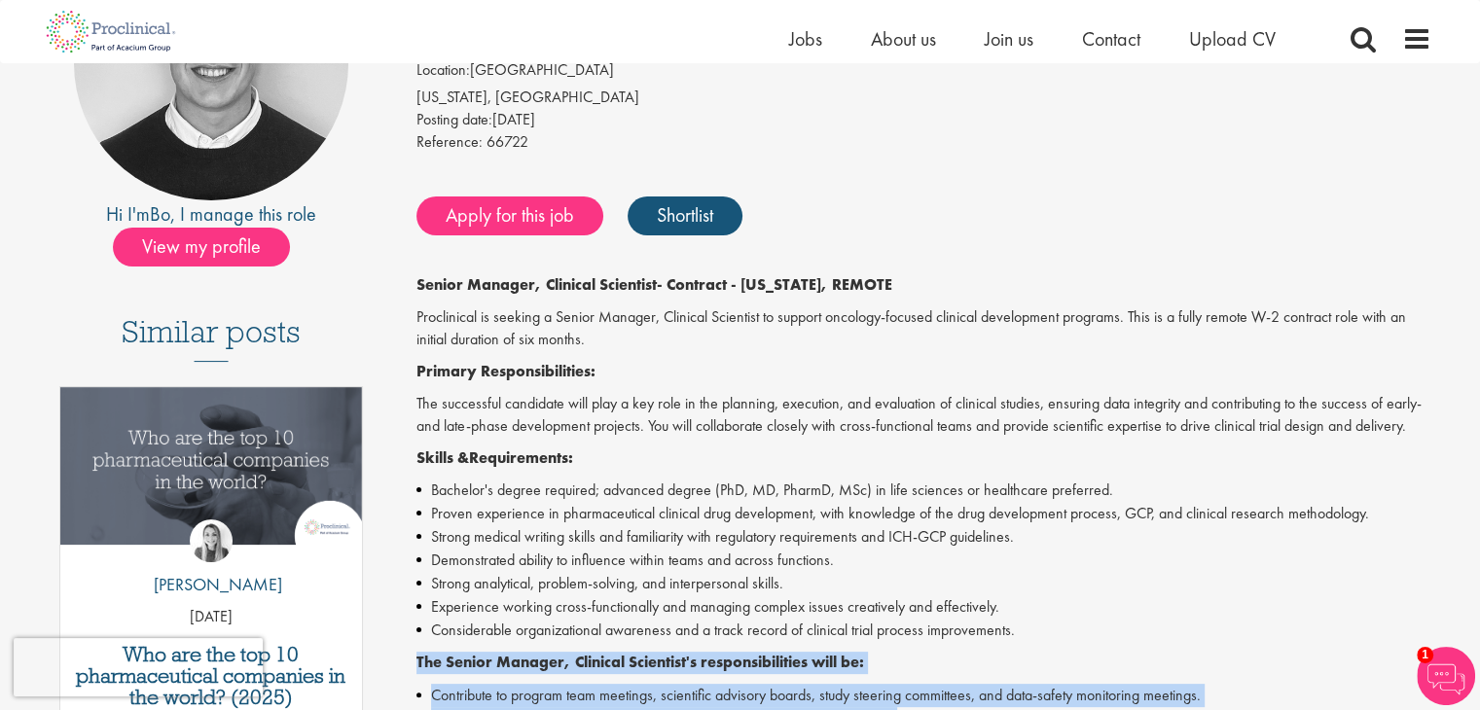
scroll to position [195, 0]
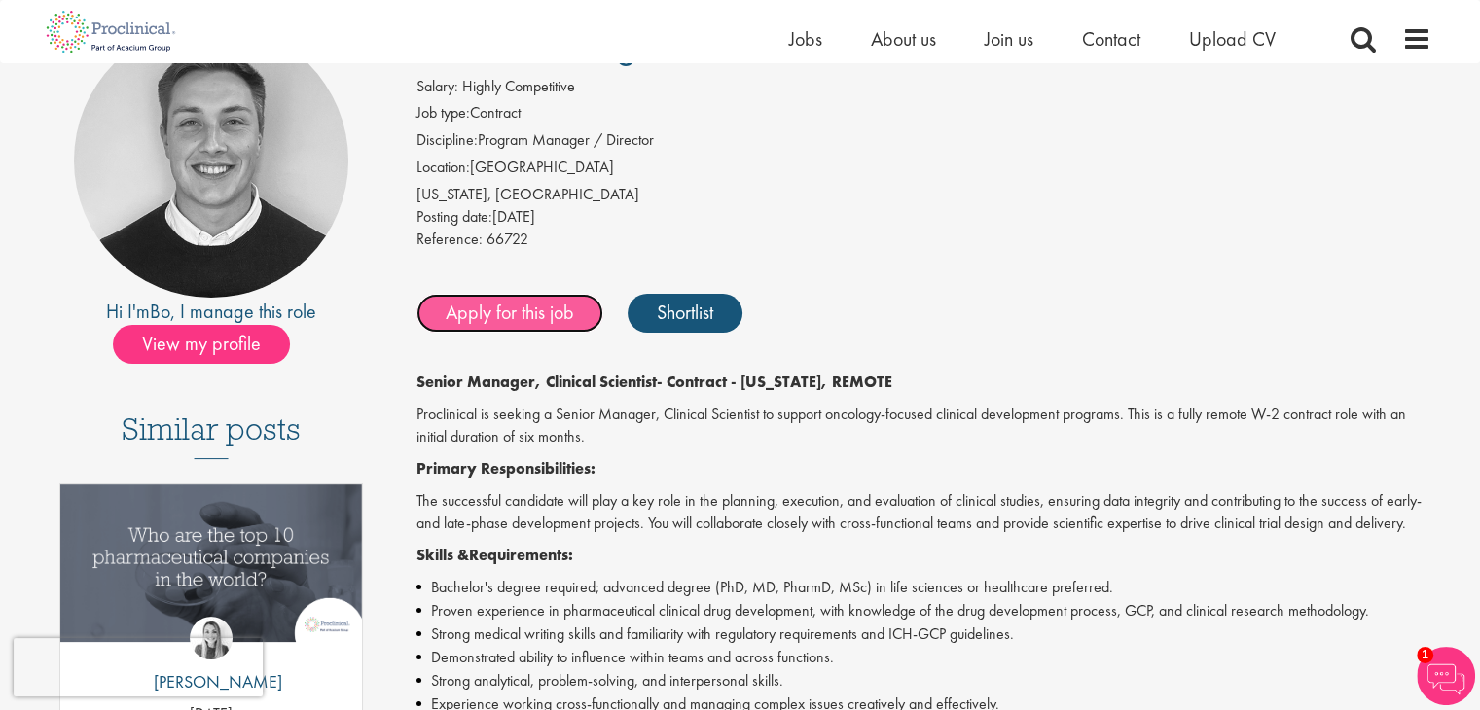
click at [507, 320] on link "Apply for this job" at bounding box center [509, 313] width 187 height 39
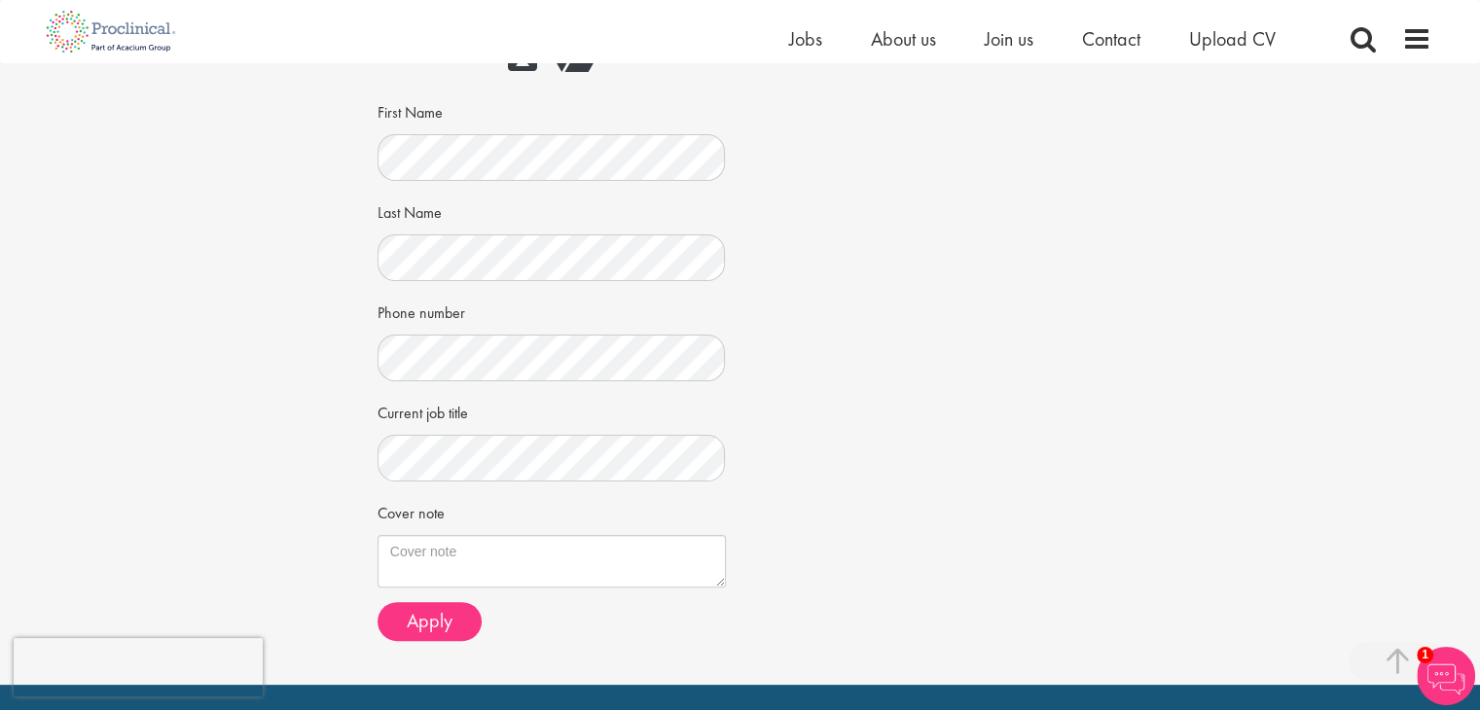
scroll to position [486, 0]
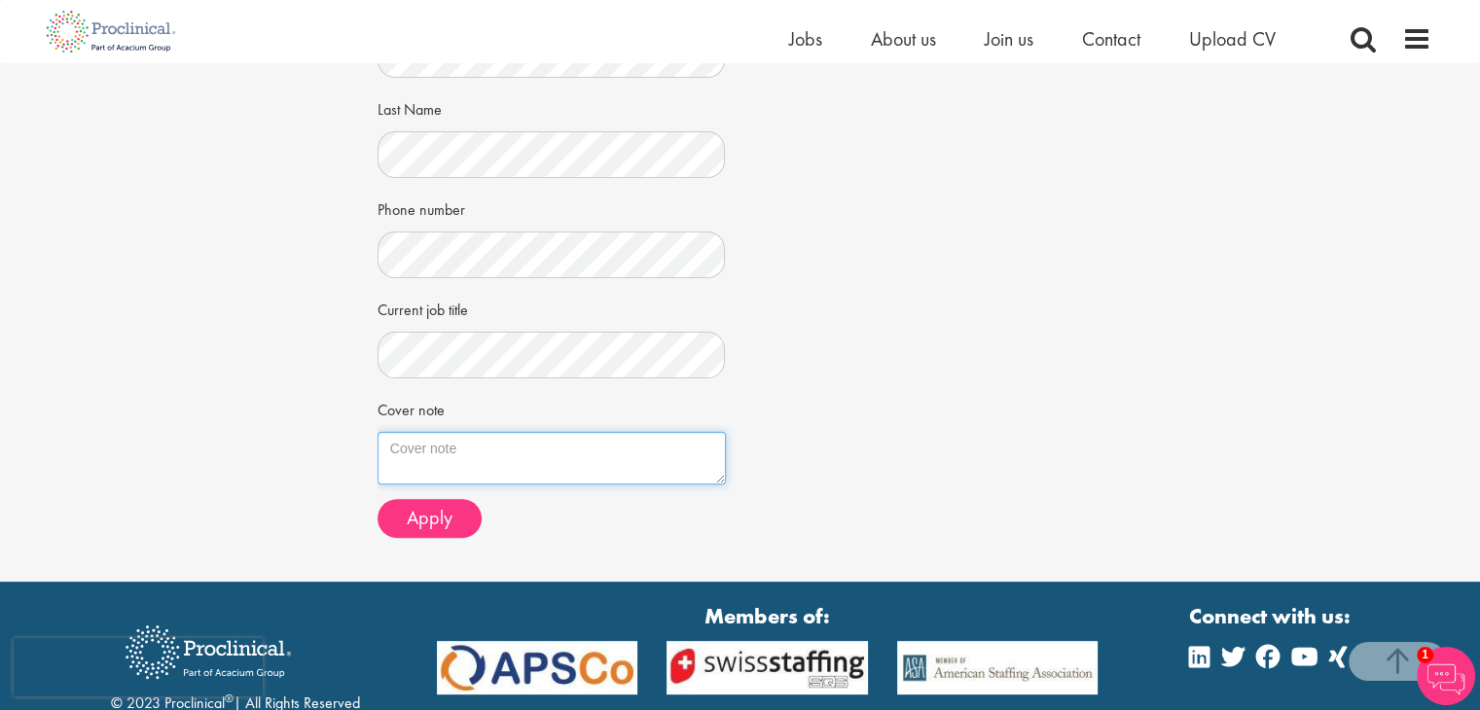
click at [467, 454] on textarea "Cover note" at bounding box center [551, 458] width 348 height 53
paste textarea "[PERSON_NAME], MBBS, MPH, FWACS [STREET_ADDRESS] Email: [EMAIL_ADDRESS][DOMAIN_…"
type textarea "[PERSON_NAME], MBBS, MPH, FWACS [STREET_ADDRESS] Email: [EMAIL_ADDRESS][DOMAIN_…"
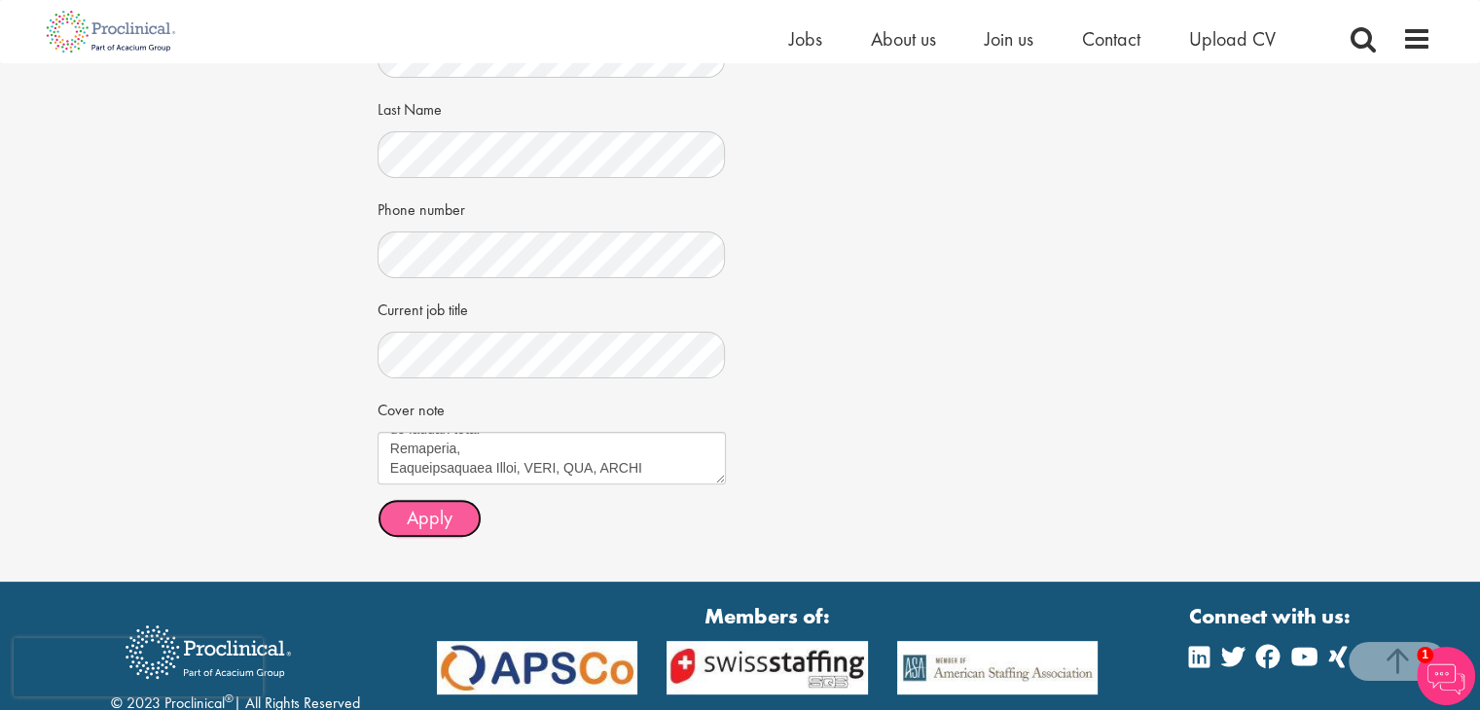
click at [432, 515] on span "Apply" at bounding box center [430, 517] width 46 height 25
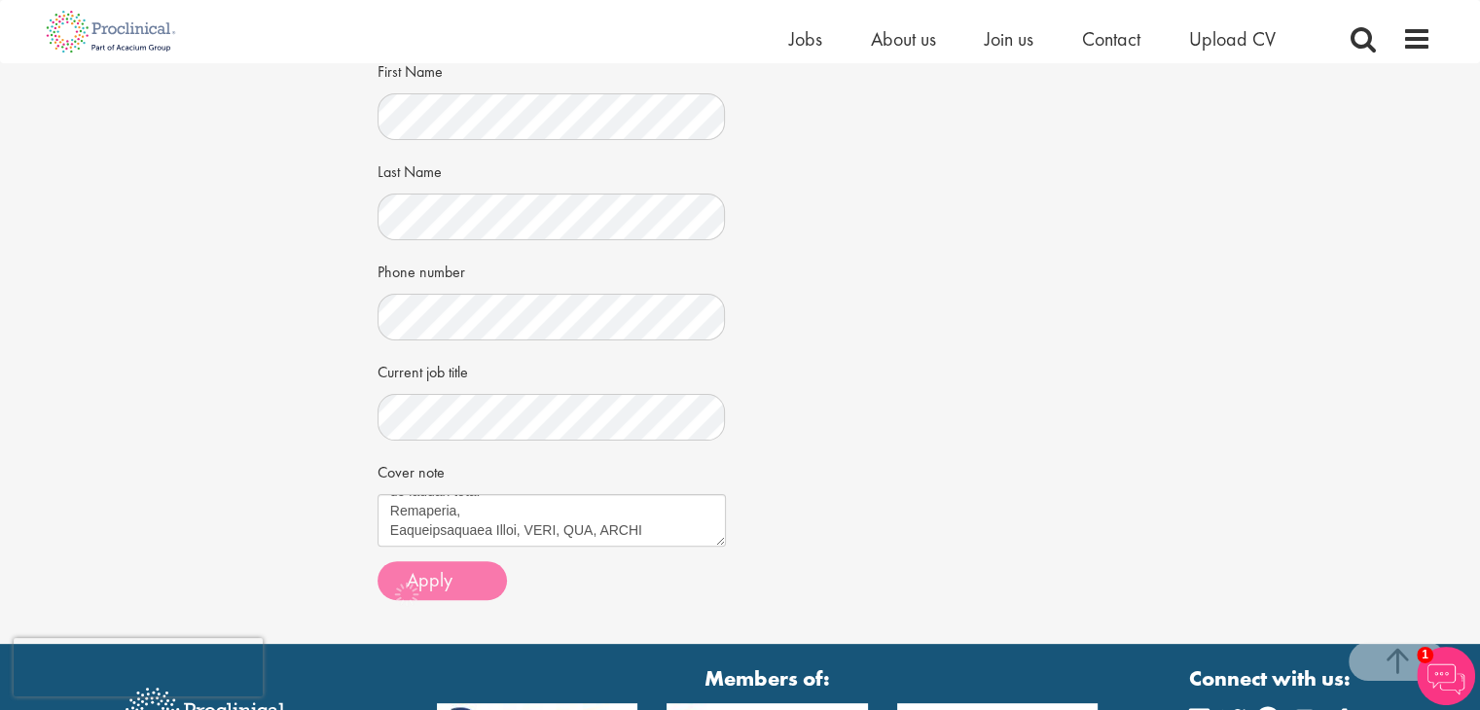
scroll to position [0, 0]
